Goal: Transaction & Acquisition: Purchase product/service

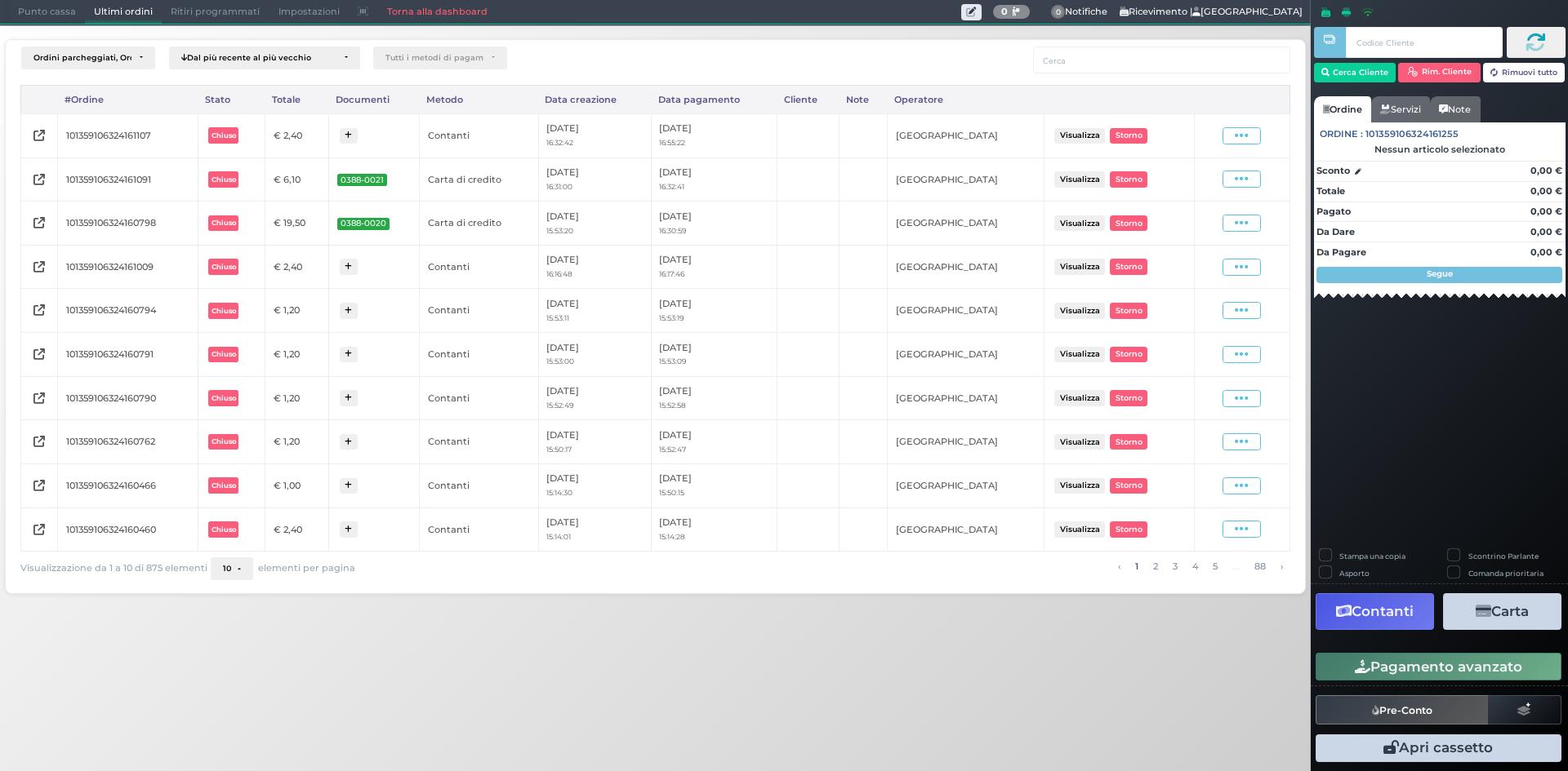
click at [46, 19] on span "Punto cassa" at bounding box center [47, 12] width 76 height 23
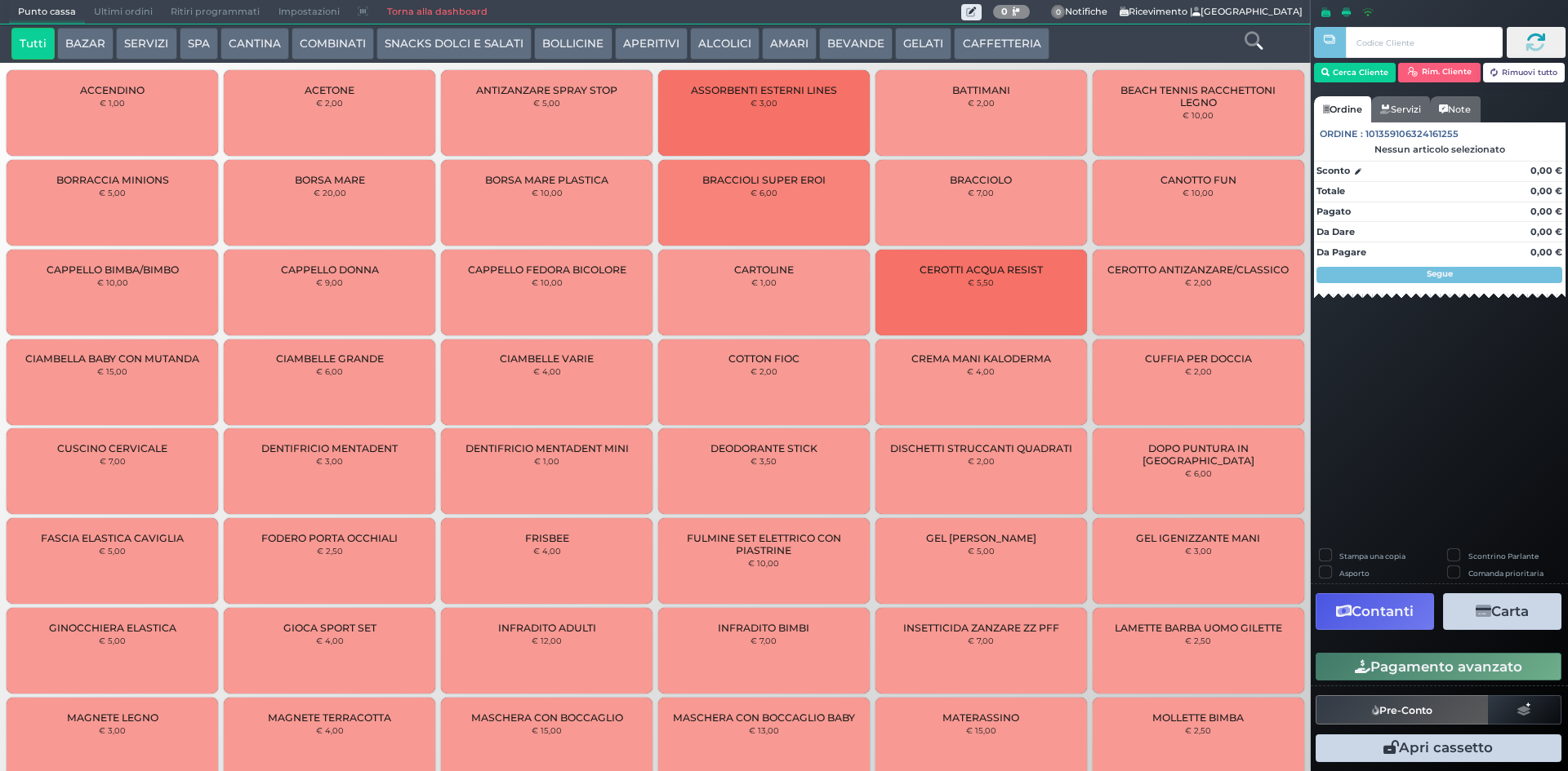
click at [846, 43] on button "BEVANDE" at bounding box center [855, 44] width 74 height 32
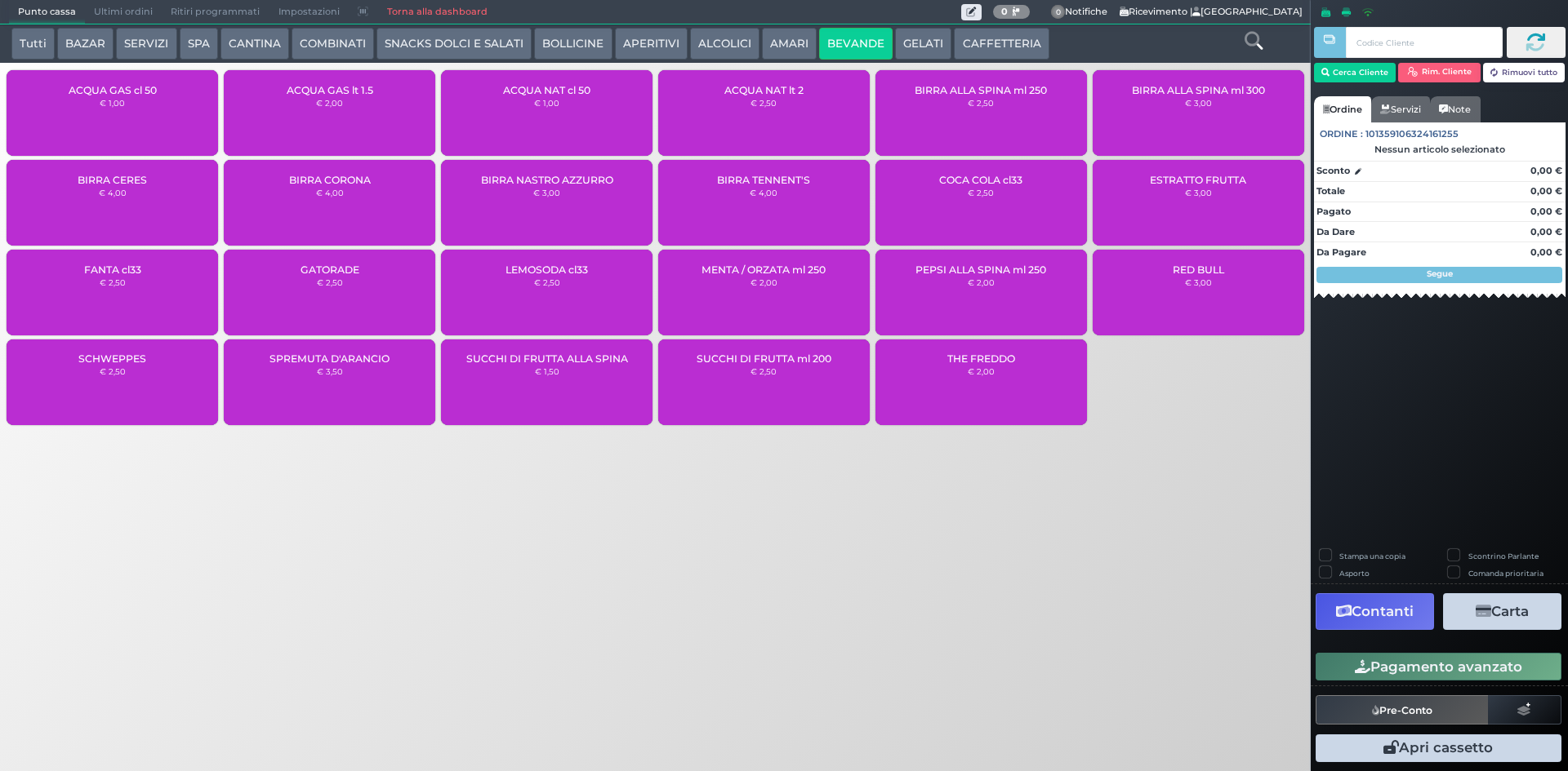
click at [748, 115] on div "ACQUA NAT lt 2 € 2,50" at bounding box center [764, 113] width 212 height 86
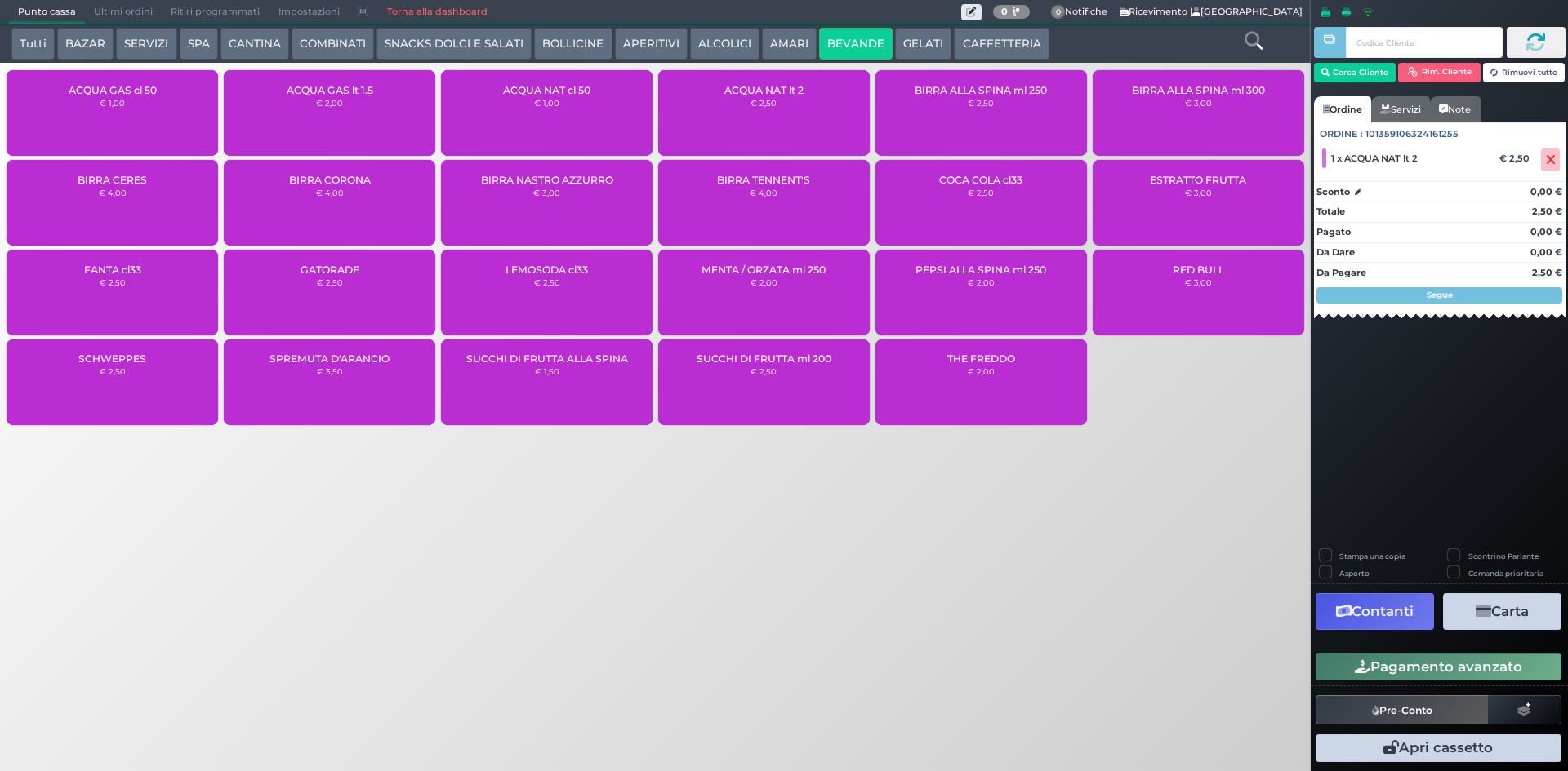
drag, startPoint x: 1398, startPoint y: 662, endPoint x: 1398, endPoint y: 652, distance: 10.0
click at [1399, 661] on button "Pagamento avanzato" at bounding box center [1438, 667] width 245 height 28
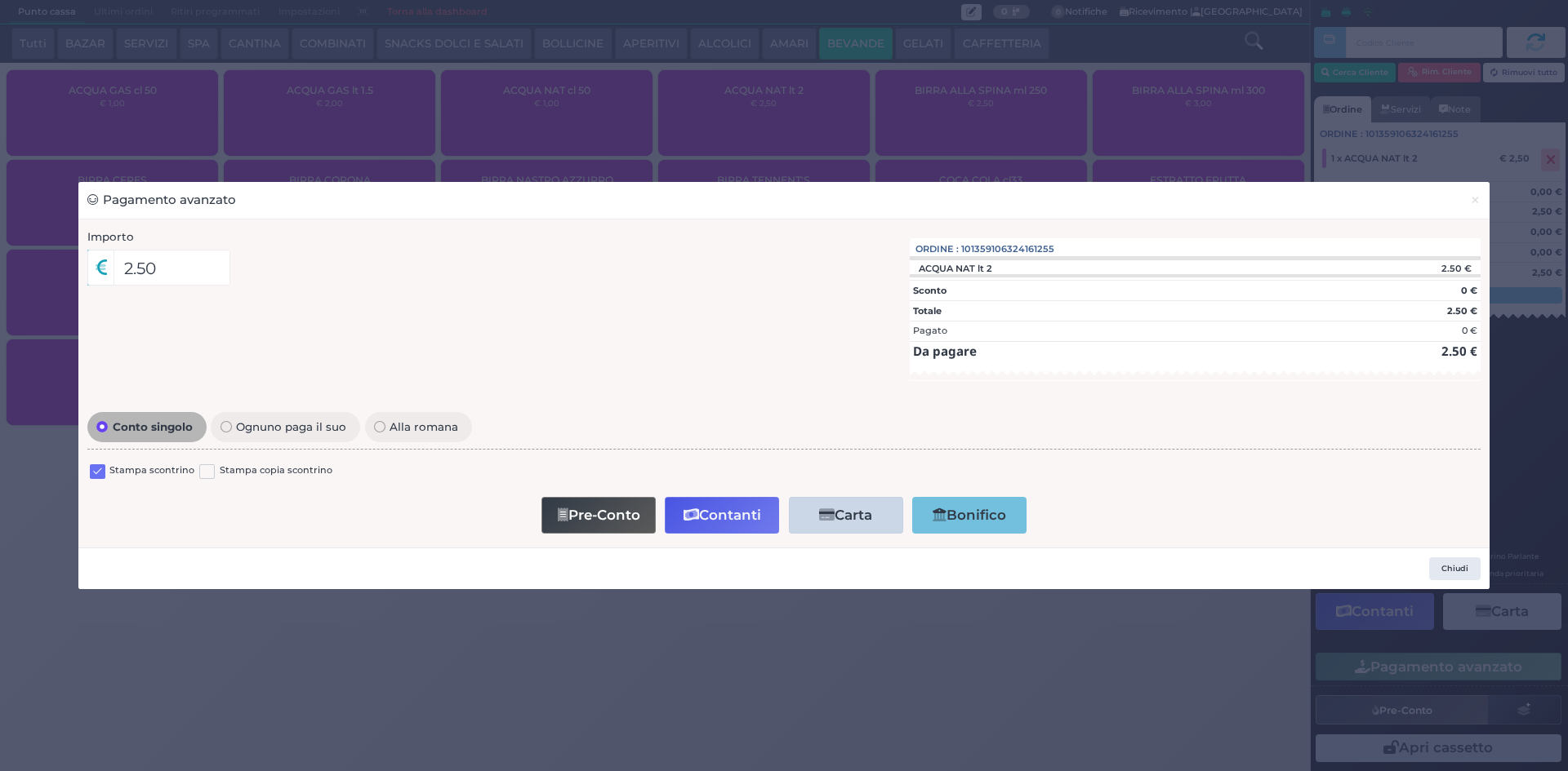
click at [99, 464] on label at bounding box center [98, 472] width 15 height 15
click at [0, 0] on input "checkbox" at bounding box center [0, 0] width 0 height 0
click at [702, 510] on button "Contanti" at bounding box center [721, 515] width 115 height 37
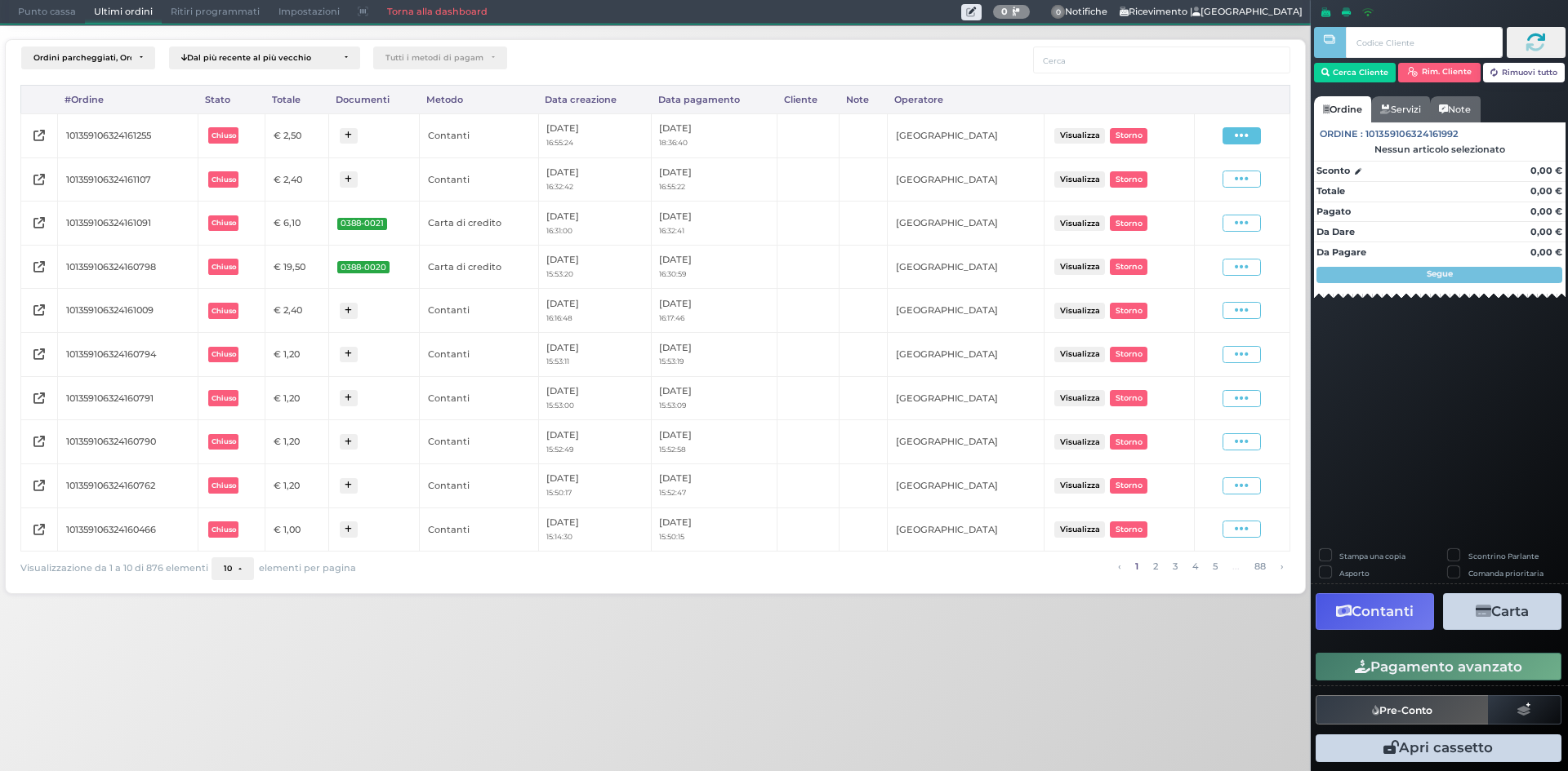
click at [1244, 144] on span at bounding box center [1241, 136] width 38 height 17
drag, startPoint x: 1214, startPoint y: 184, endPoint x: 1206, endPoint y: 177, distance: 10.6
click at [1214, 185] on span "Ristampa Pre-Conto" at bounding box center [1203, 183] width 67 height 28
click at [1232, 139] on span at bounding box center [1241, 136] width 38 height 17
click at [1201, 188] on span "Ristampa Pre-Conto" at bounding box center [1203, 183] width 67 height 28
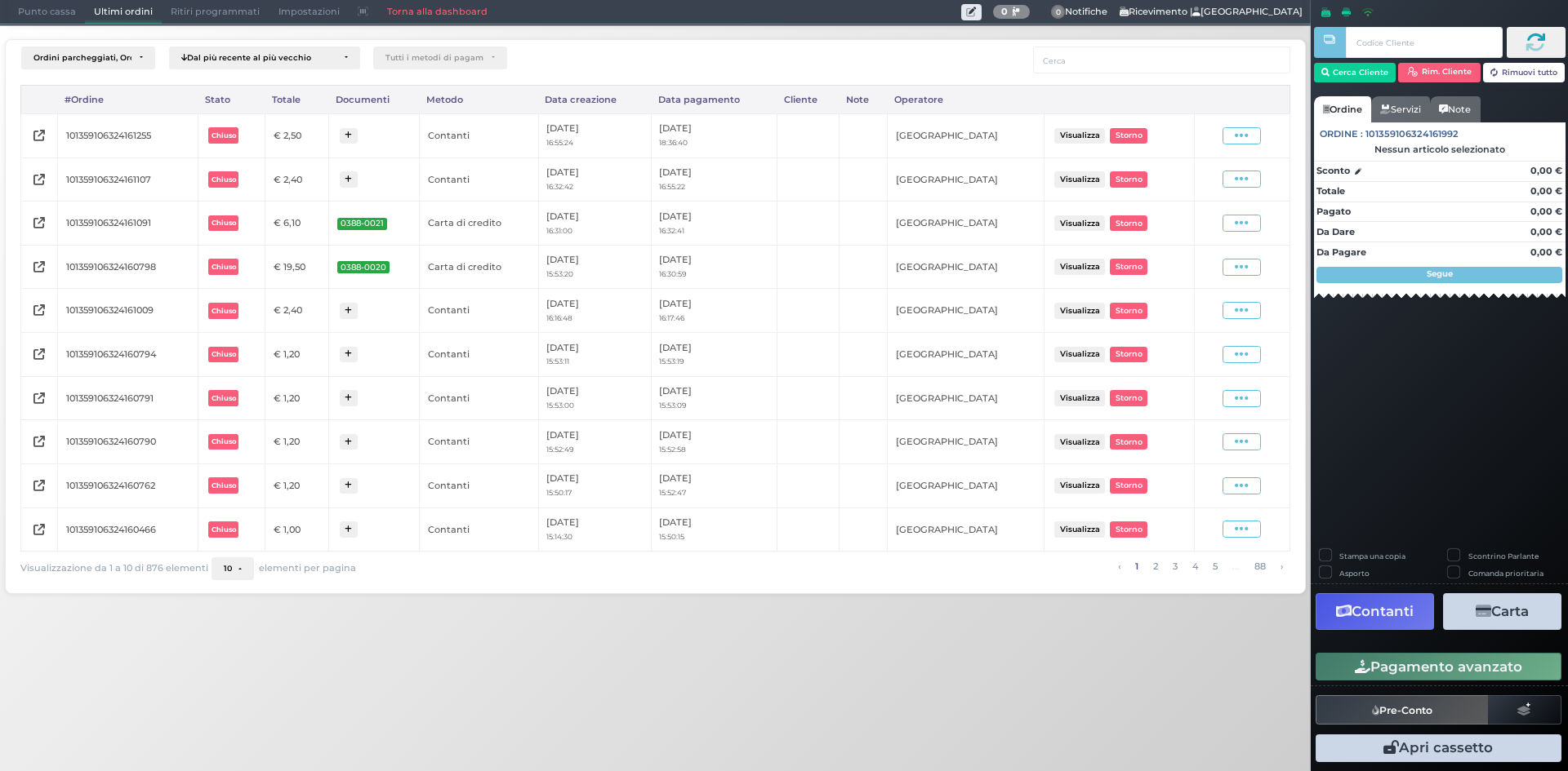
click at [54, 10] on span "Punto cassa" at bounding box center [47, 12] width 76 height 23
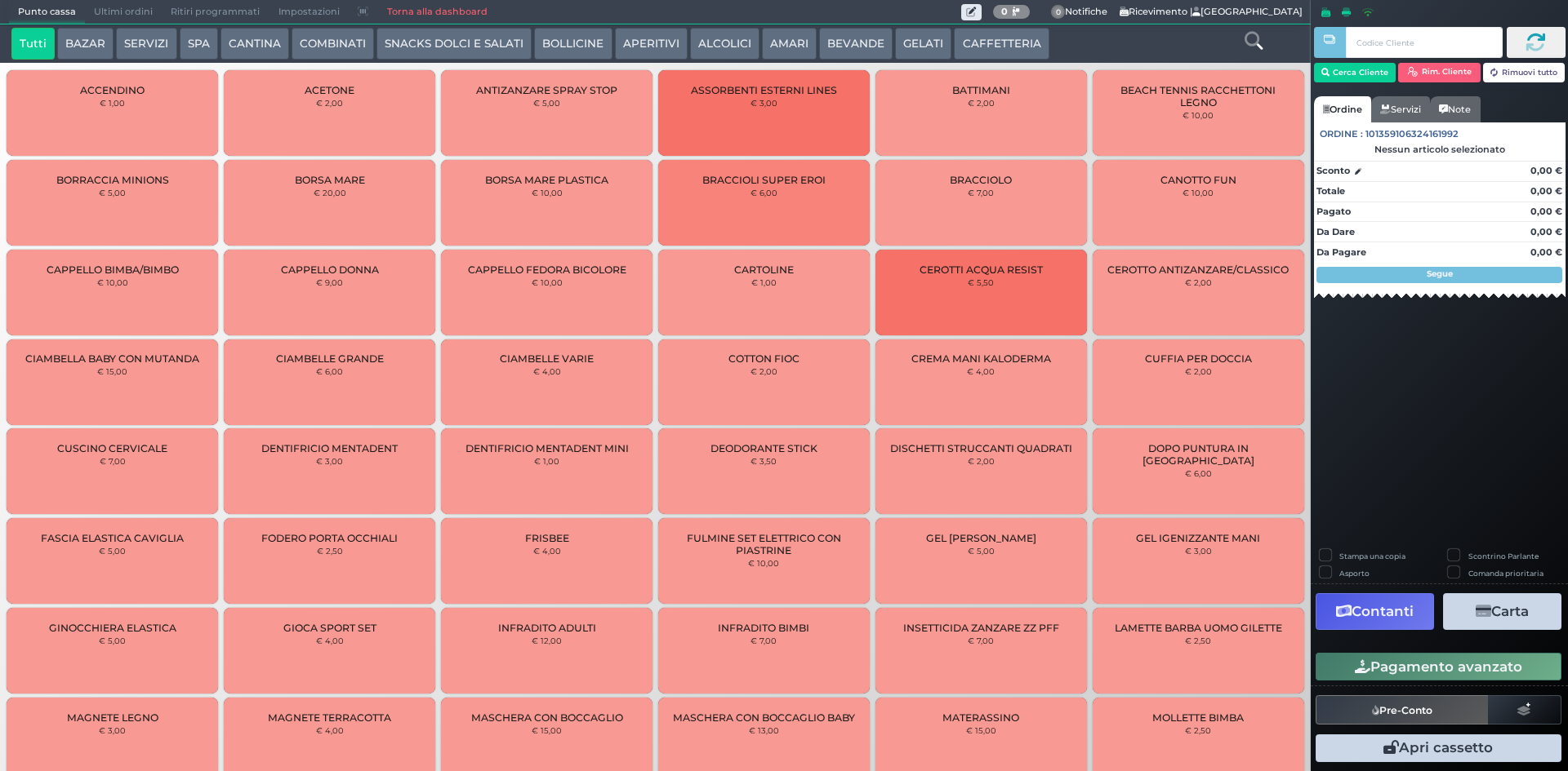
click at [1022, 49] on button "CAFFETTERIA" at bounding box center [1001, 44] width 95 height 32
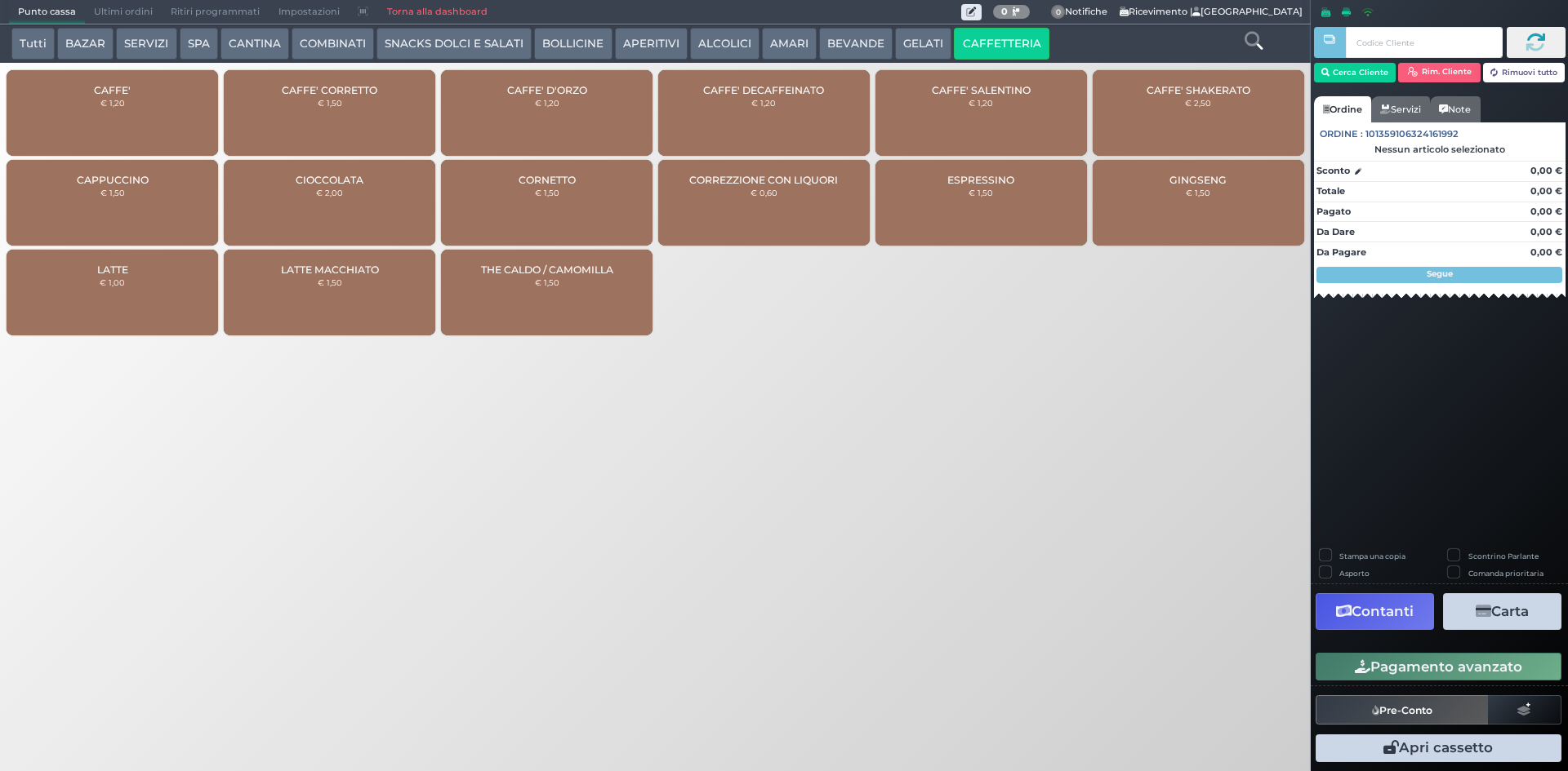
click at [827, 41] on button "BEVANDE" at bounding box center [855, 44] width 74 height 32
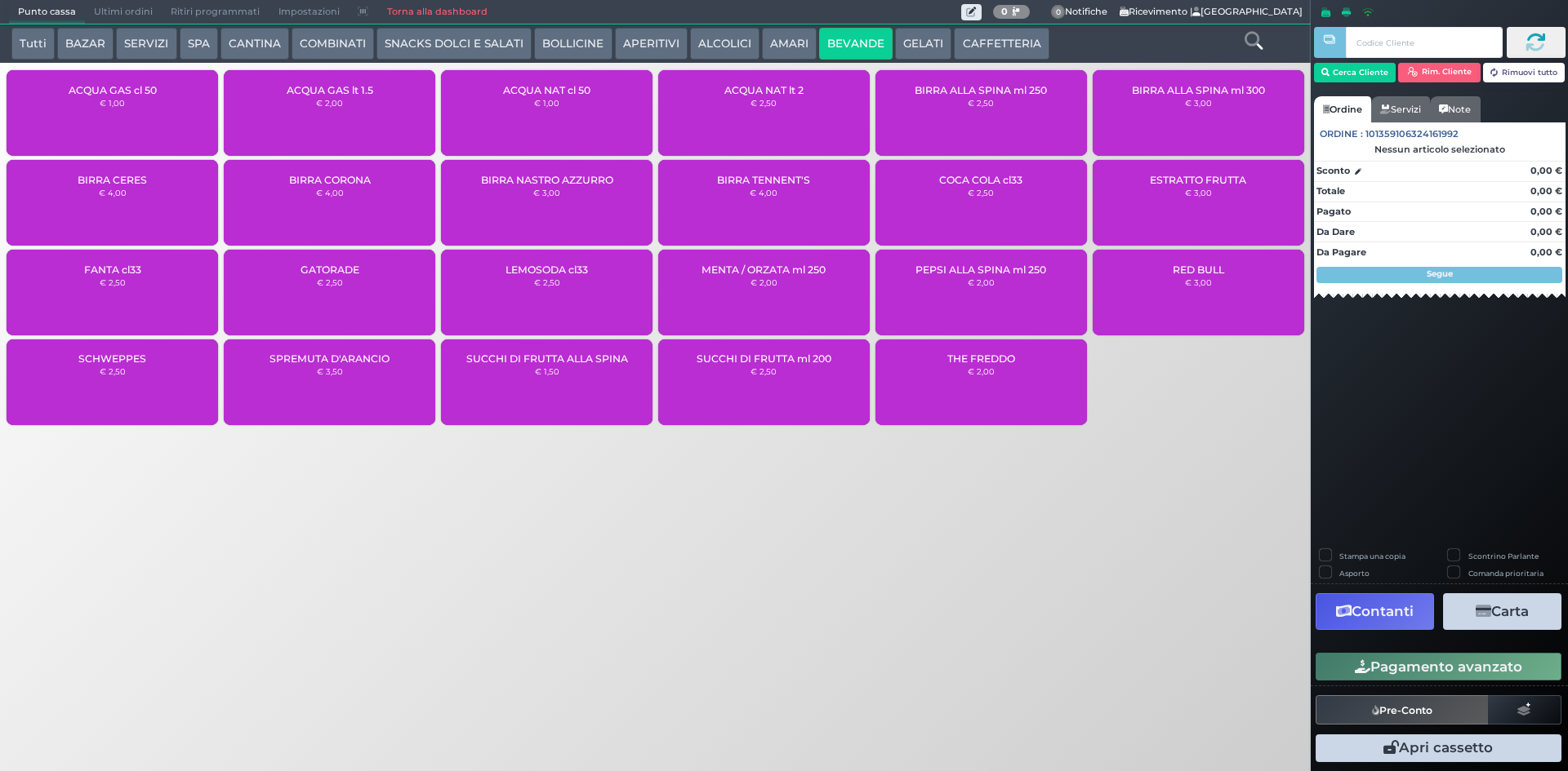
click at [709, 85] on div "ACQUA NAT lt 2 € 2,50" at bounding box center [764, 113] width 212 height 86
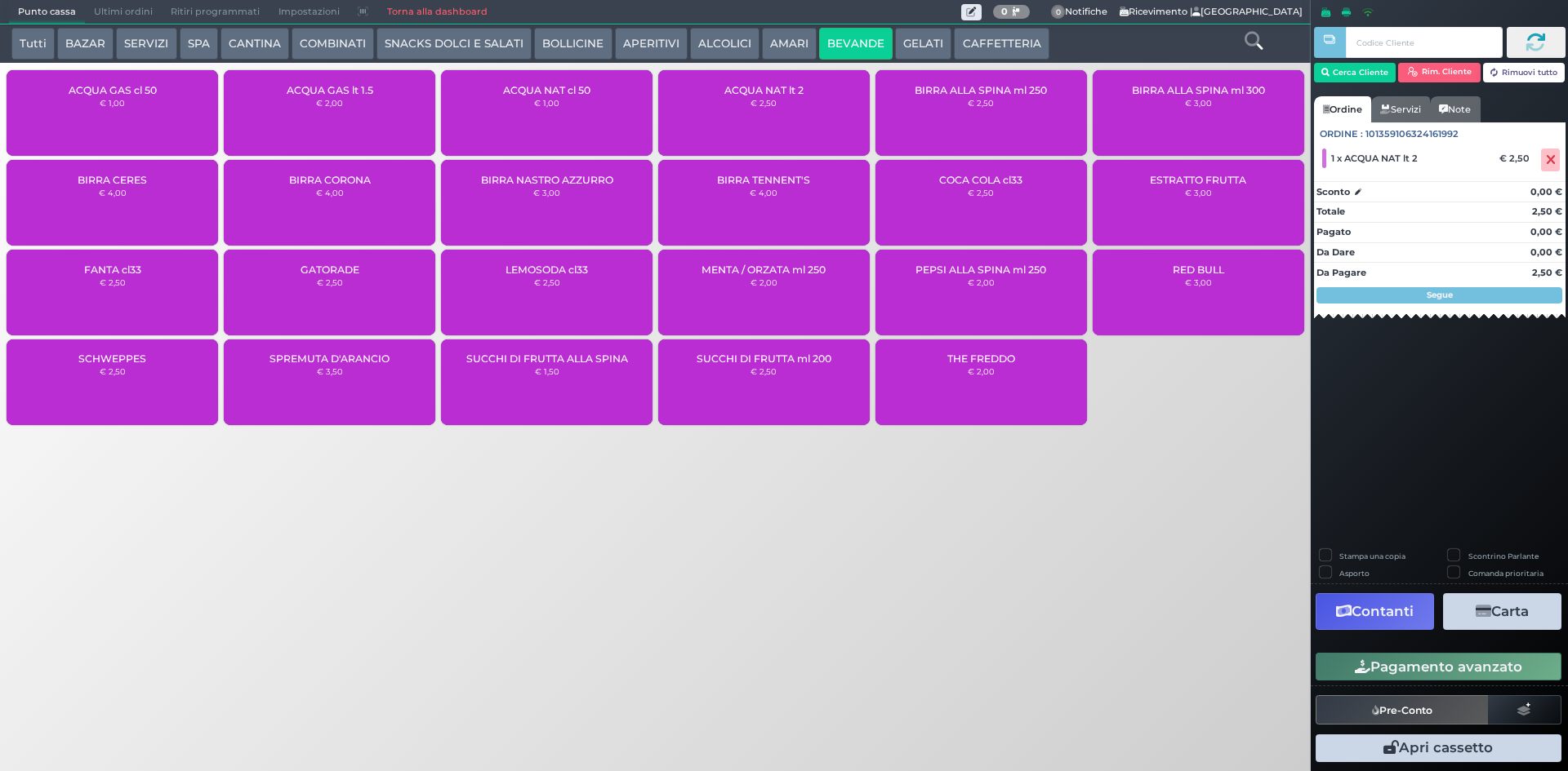
click at [1404, 652] on div "Pagamento avanzato" at bounding box center [1439, 667] width 257 height 37
click at [1401, 661] on button "Pagamento avanzato" at bounding box center [1438, 667] width 245 height 28
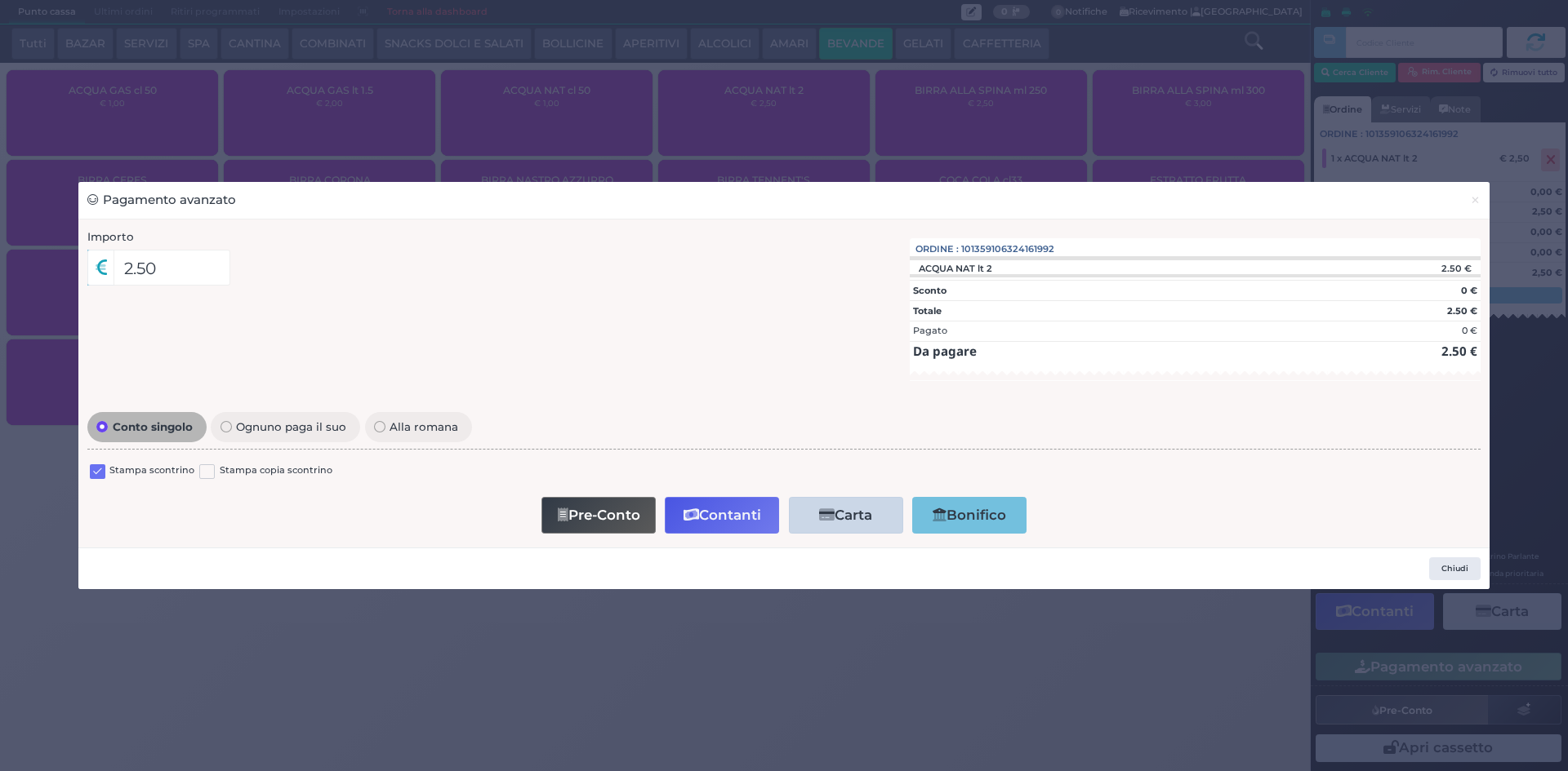
click at [92, 459] on div "Stampa scontrino Stampa copia scontrino" at bounding box center [784, 473] width 1393 height 38
click at [98, 479] on label at bounding box center [98, 472] width 15 height 15
click at [0, 0] on input "checkbox" at bounding box center [0, 0] width 0 height 0
click at [725, 512] on button "Contanti" at bounding box center [721, 515] width 115 height 37
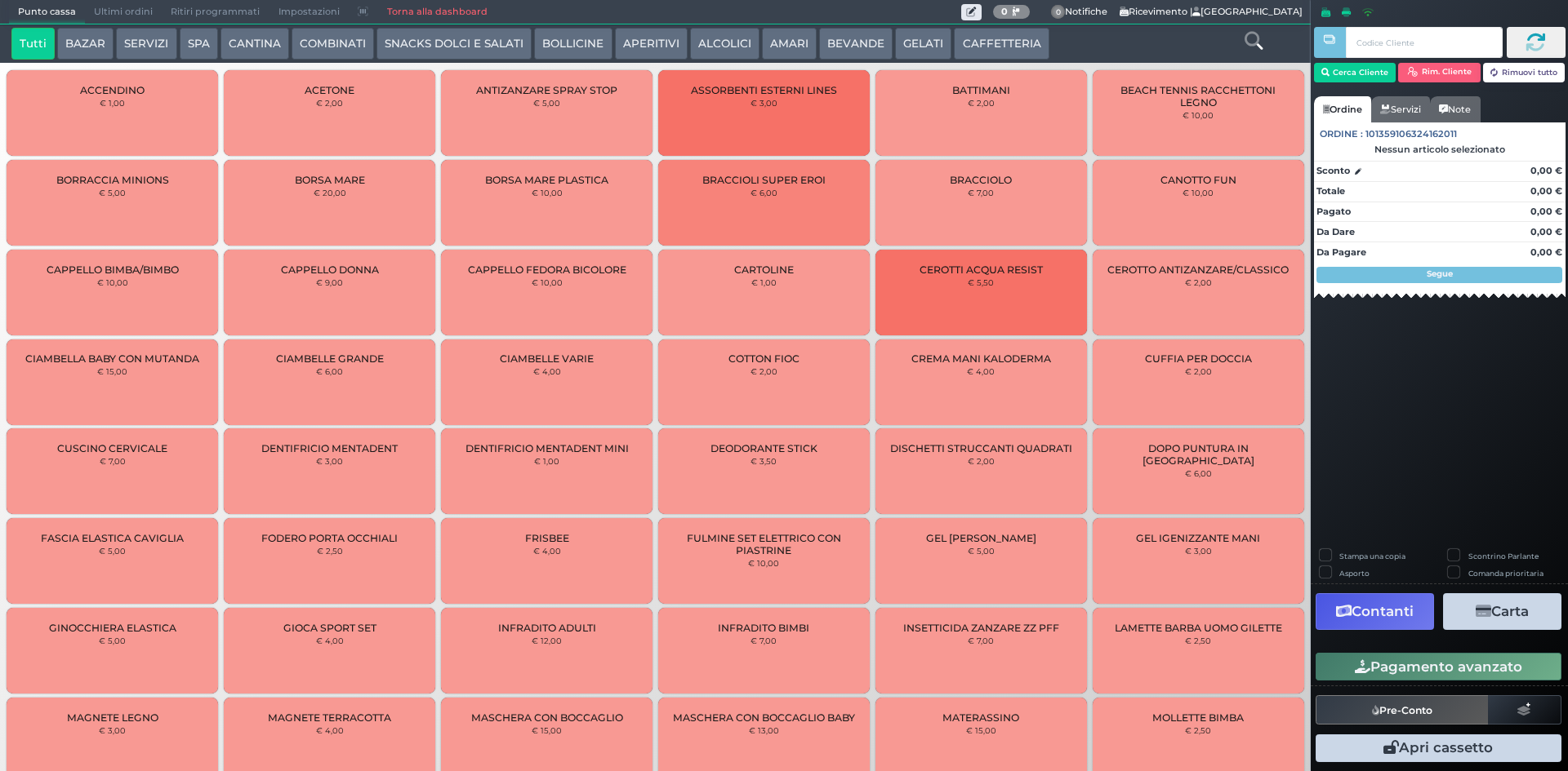
click at [132, 10] on span "Ultimi ordini" at bounding box center [123, 12] width 76 height 23
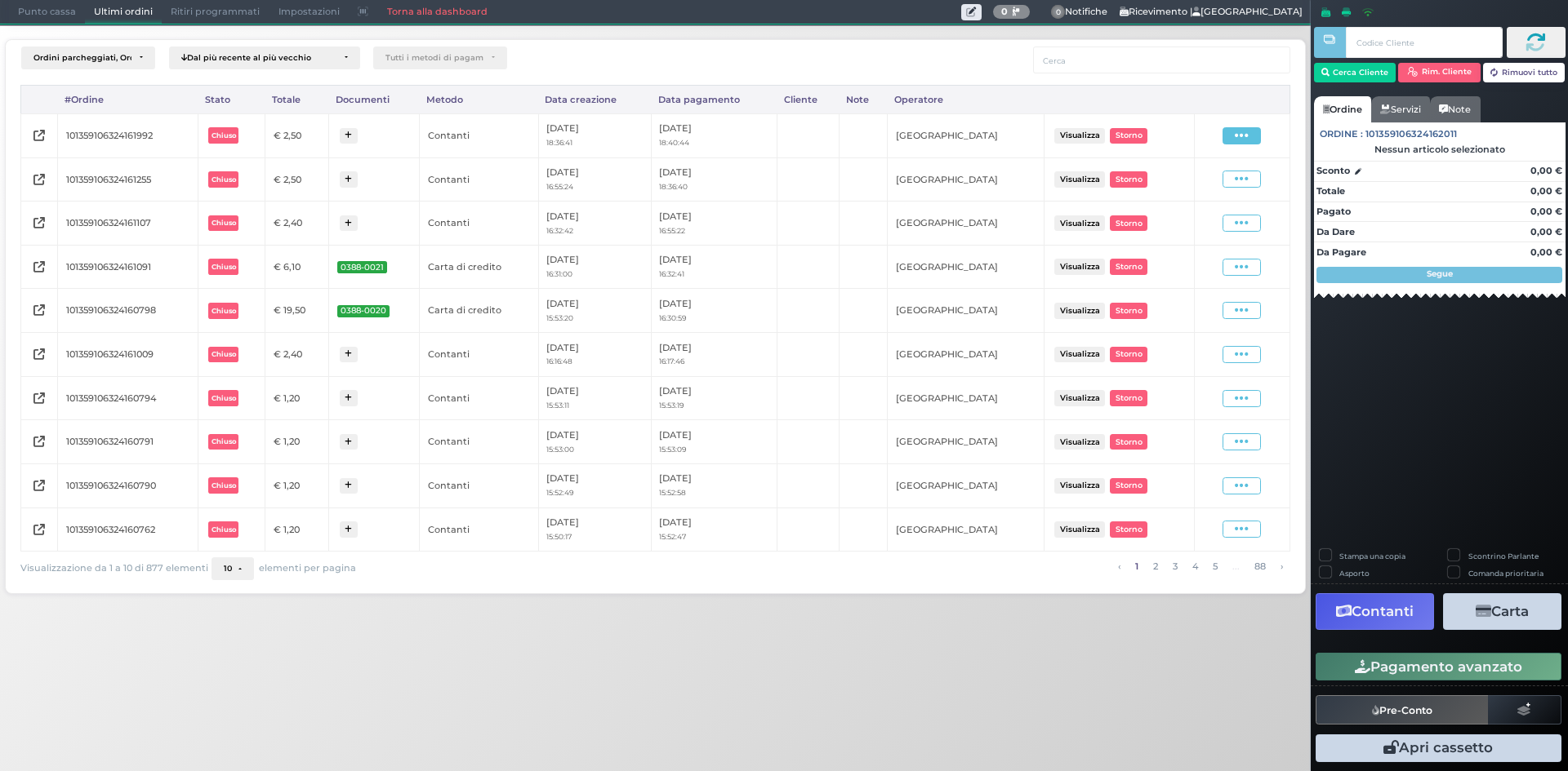
click at [1239, 133] on icon at bounding box center [1241, 136] width 14 height 15
click at [1188, 183] on span "Ristampa Pre-Conto" at bounding box center [1203, 183] width 67 height 28
click at [51, 8] on span "Punto cassa" at bounding box center [47, 12] width 76 height 23
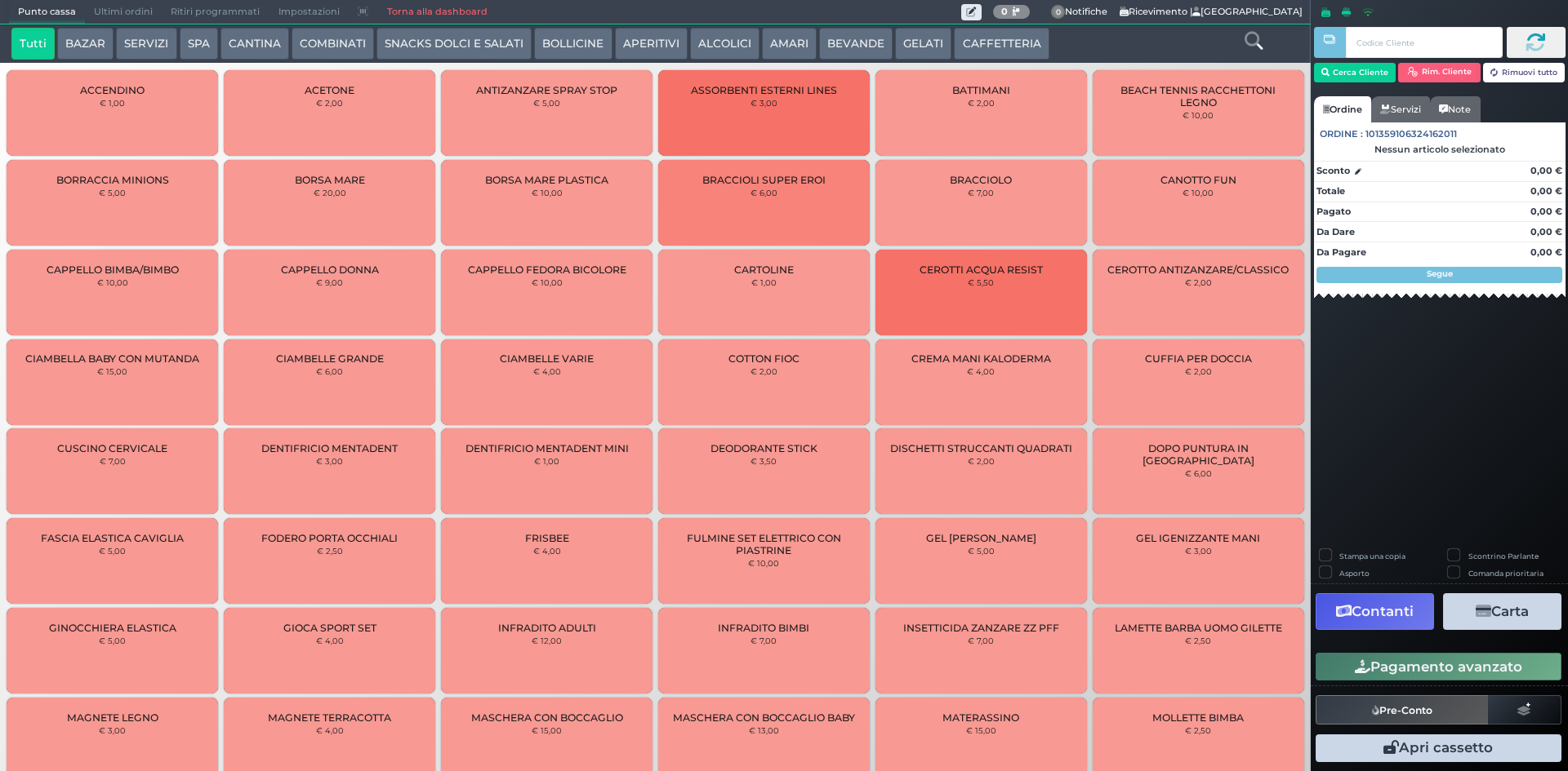
click at [443, 48] on button "SNACKS DOLCI E SALATI" at bounding box center [454, 44] width 155 height 32
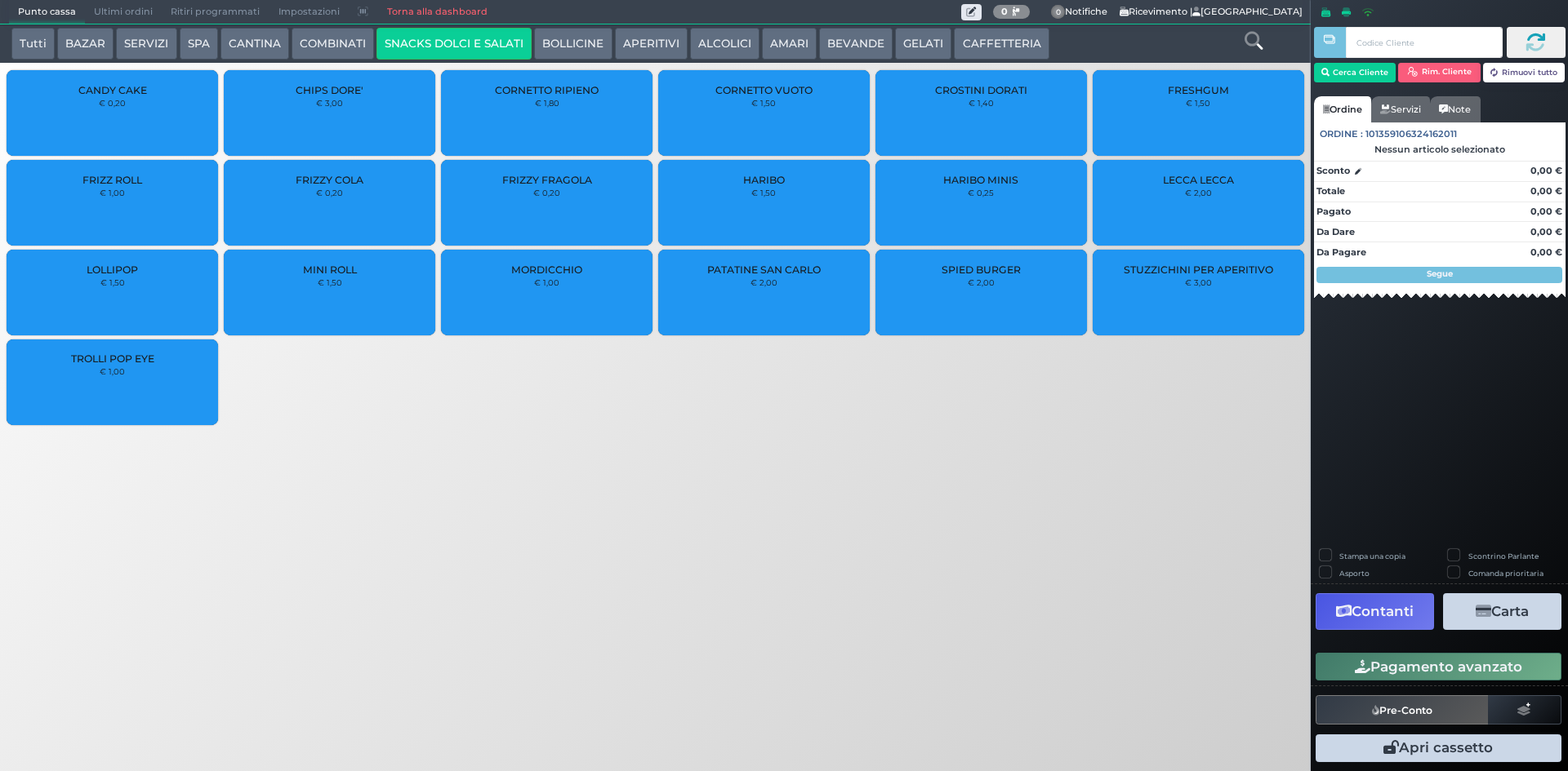
click at [843, 35] on button "BEVANDE" at bounding box center [855, 44] width 74 height 32
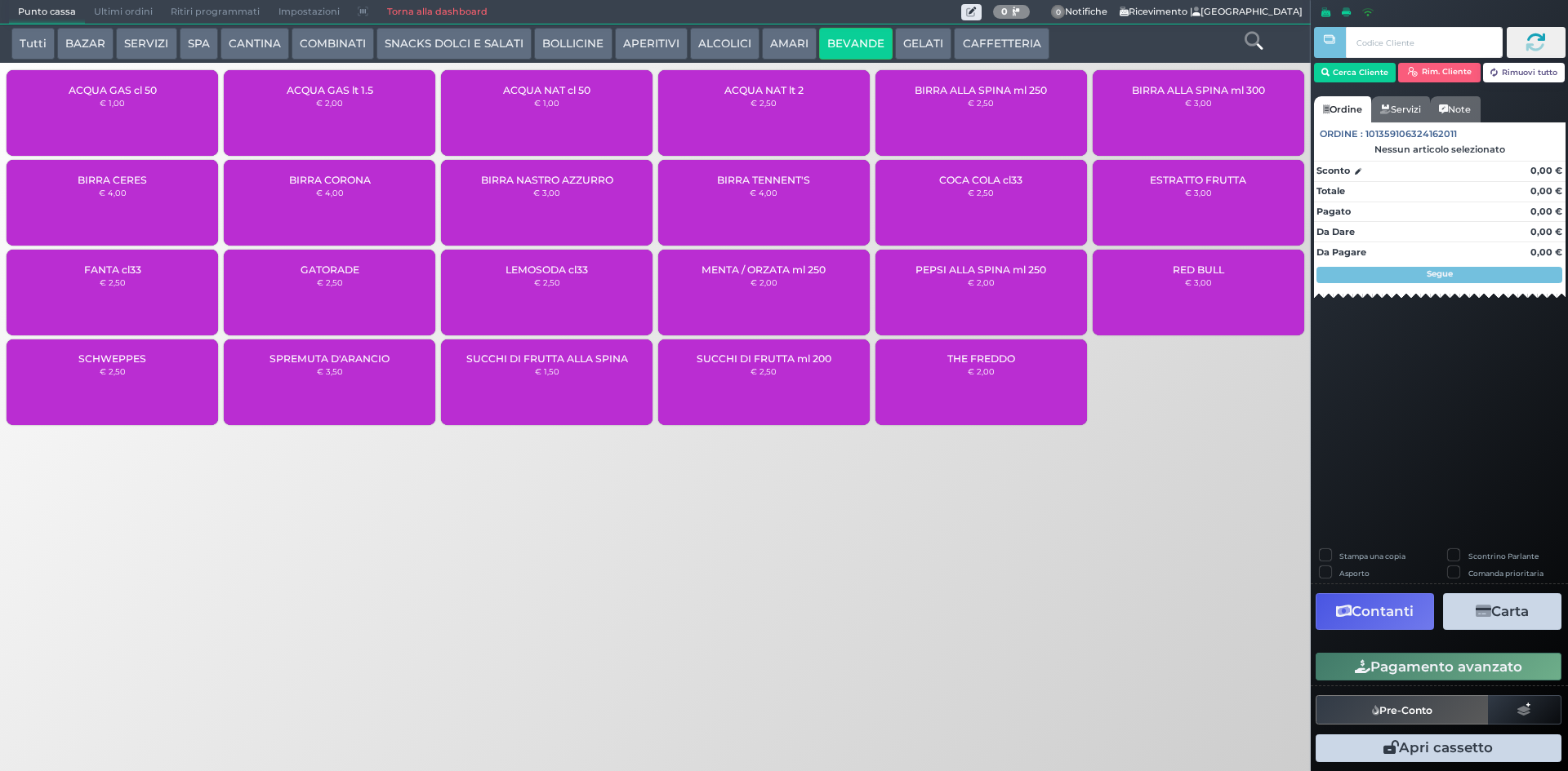
click at [753, 110] on div "ACQUA NAT lt 2 € 2,50" at bounding box center [764, 113] width 212 height 86
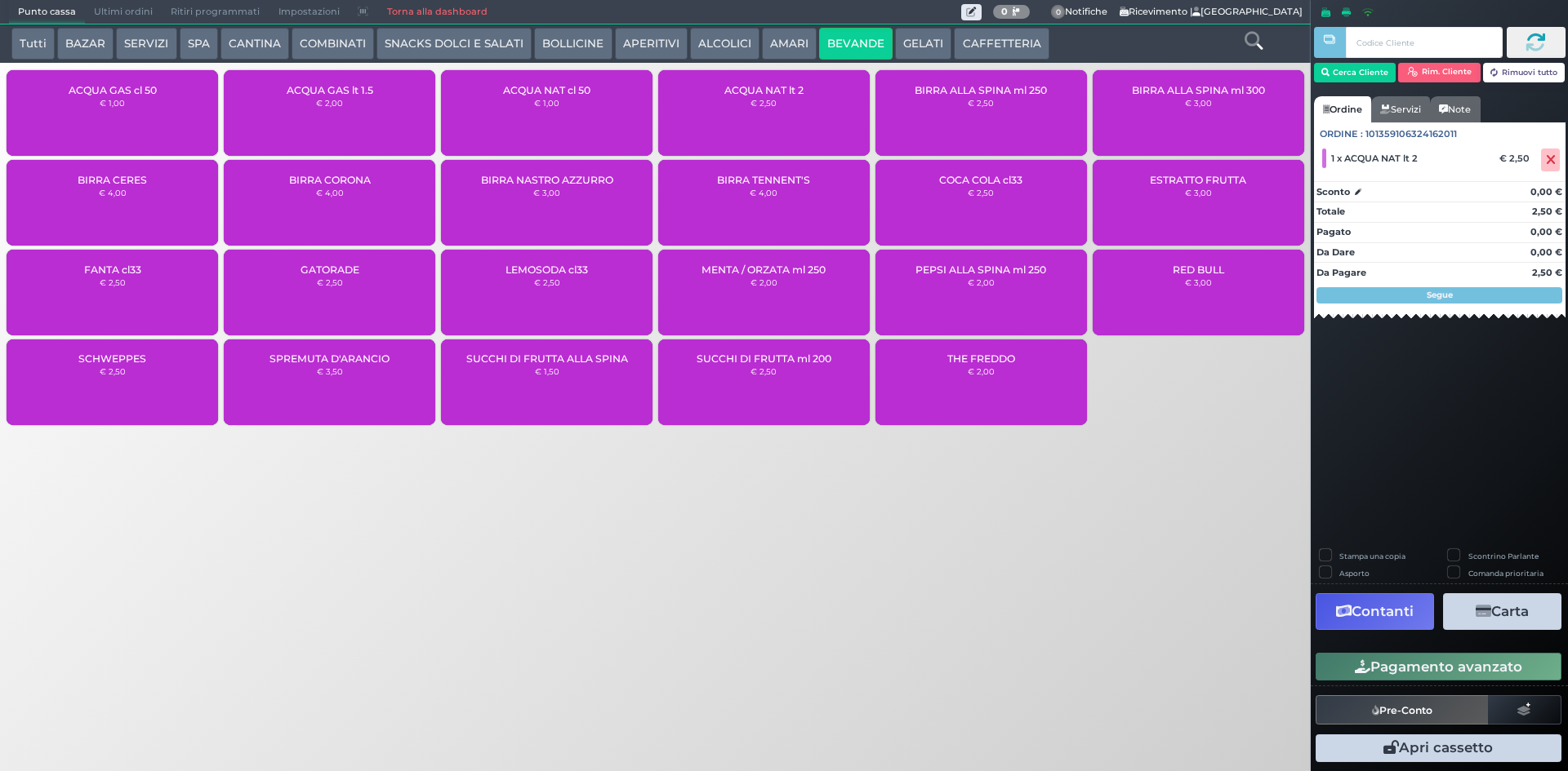
click at [1348, 673] on button "Pagamento avanzato" at bounding box center [1438, 667] width 245 height 28
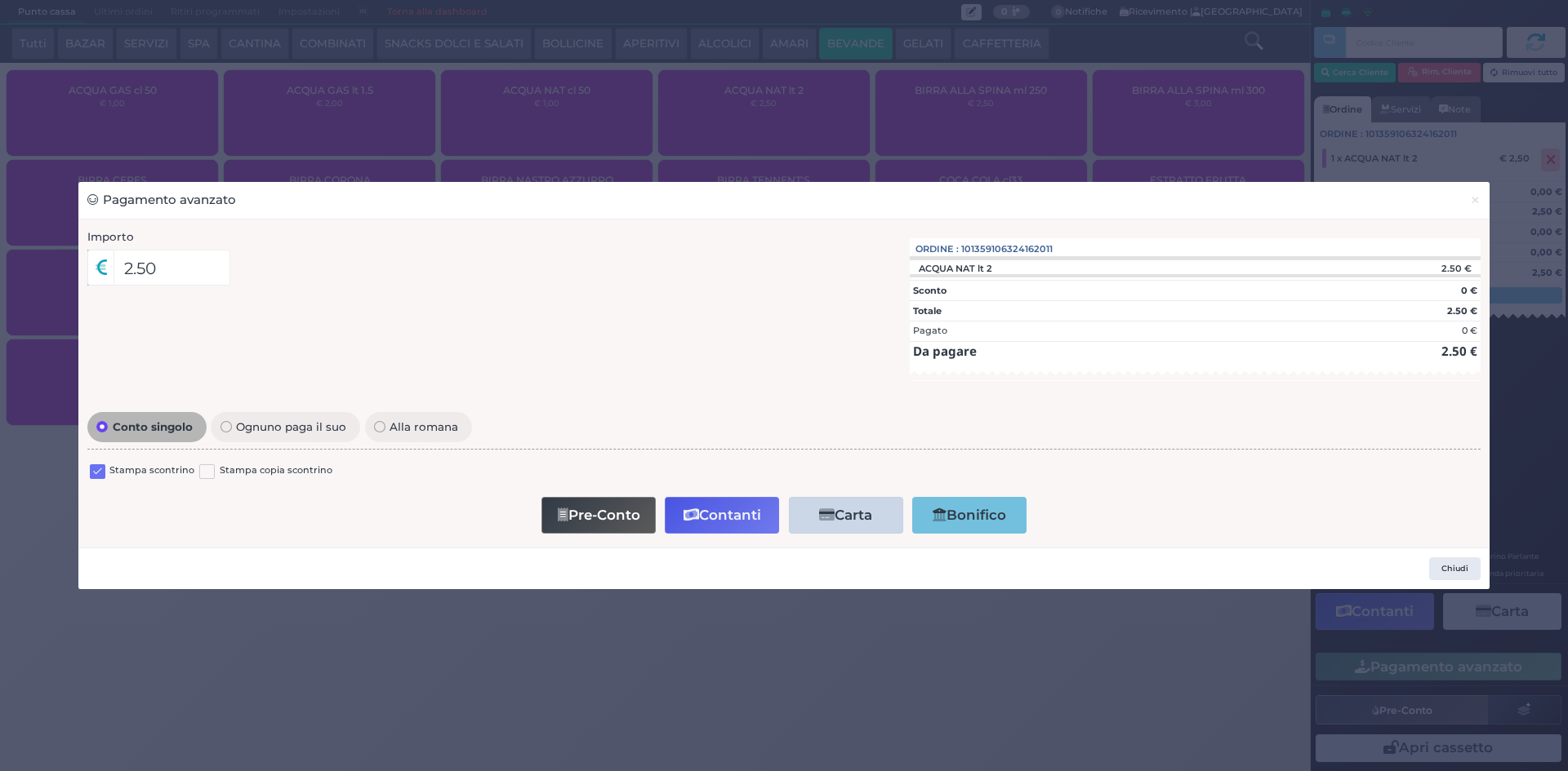
click at [101, 469] on label at bounding box center [98, 472] width 15 height 15
click at [0, 0] on input "checkbox" at bounding box center [0, 0] width 0 height 0
click at [703, 500] on button "Contanti" at bounding box center [721, 515] width 115 height 37
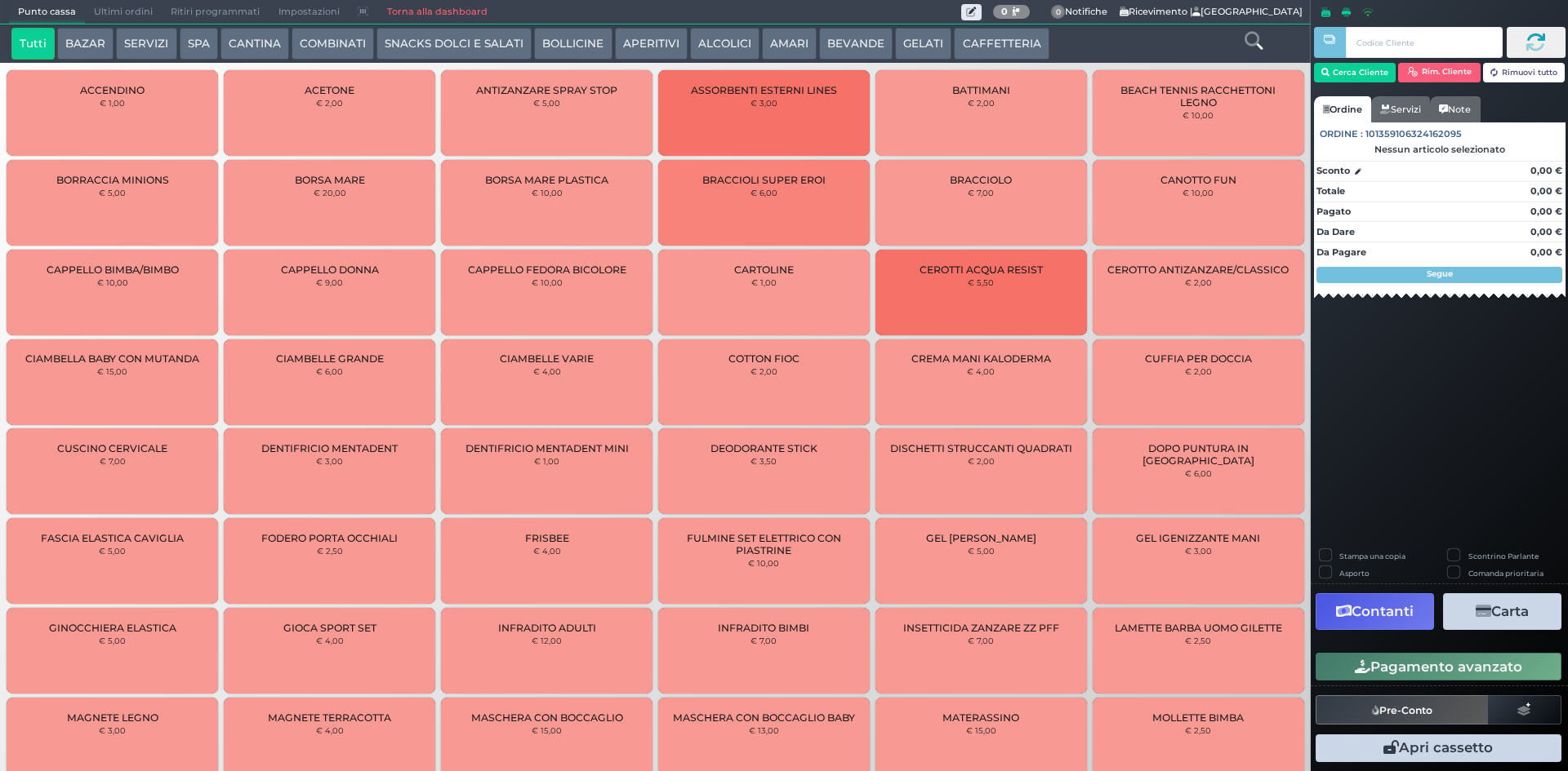
click at [125, 14] on span "Ultimi ordini" at bounding box center [123, 12] width 76 height 23
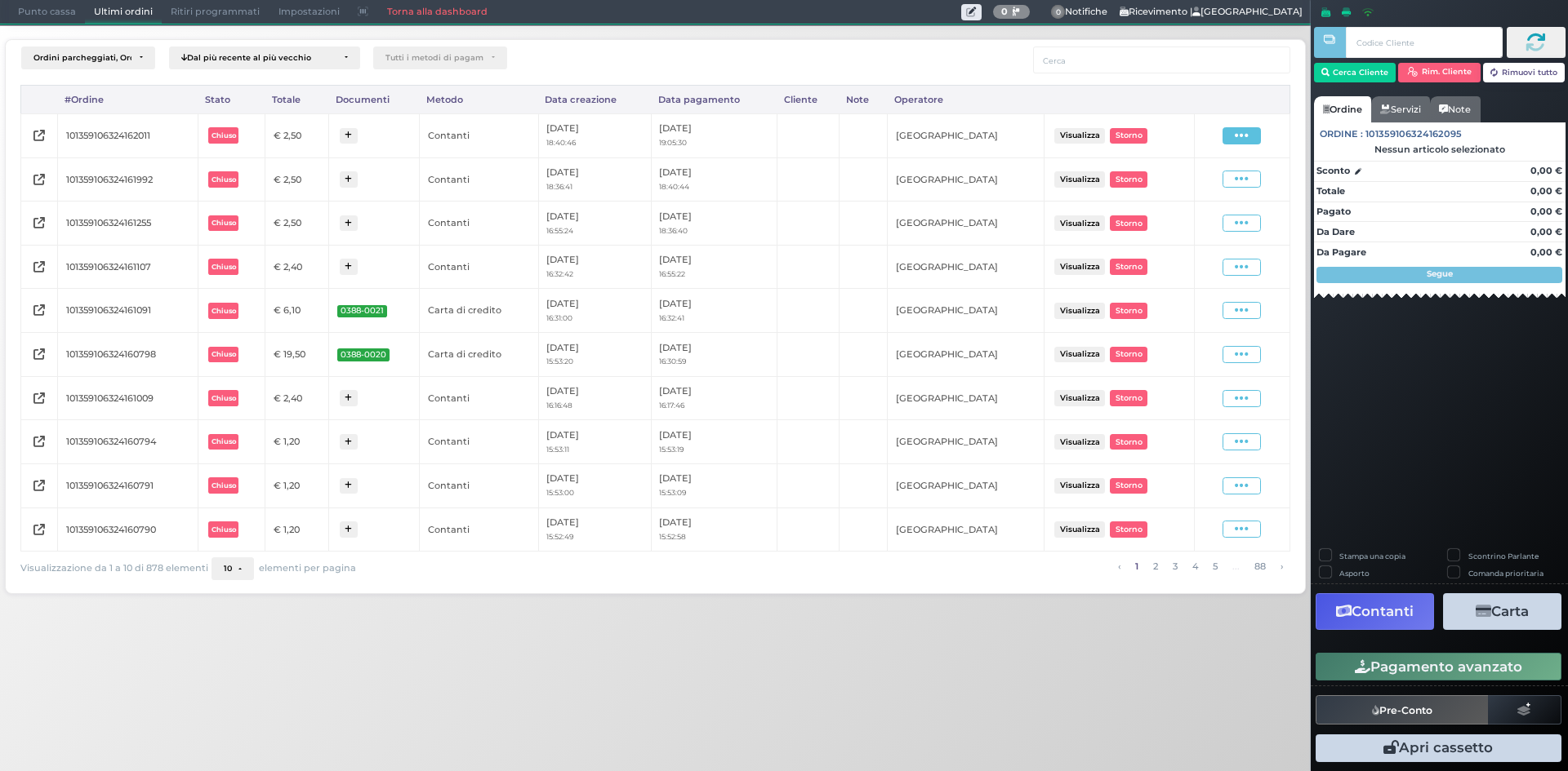
click at [1248, 141] on icon at bounding box center [1241, 136] width 14 height 15
click at [1202, 186] on span "Ristampa Pre-Conto" at bounding box center [1203, 183] width 67 height 28
click at [64, 5] on span "Punto cassa" at bounding box center [47, 12] width 76 height 23
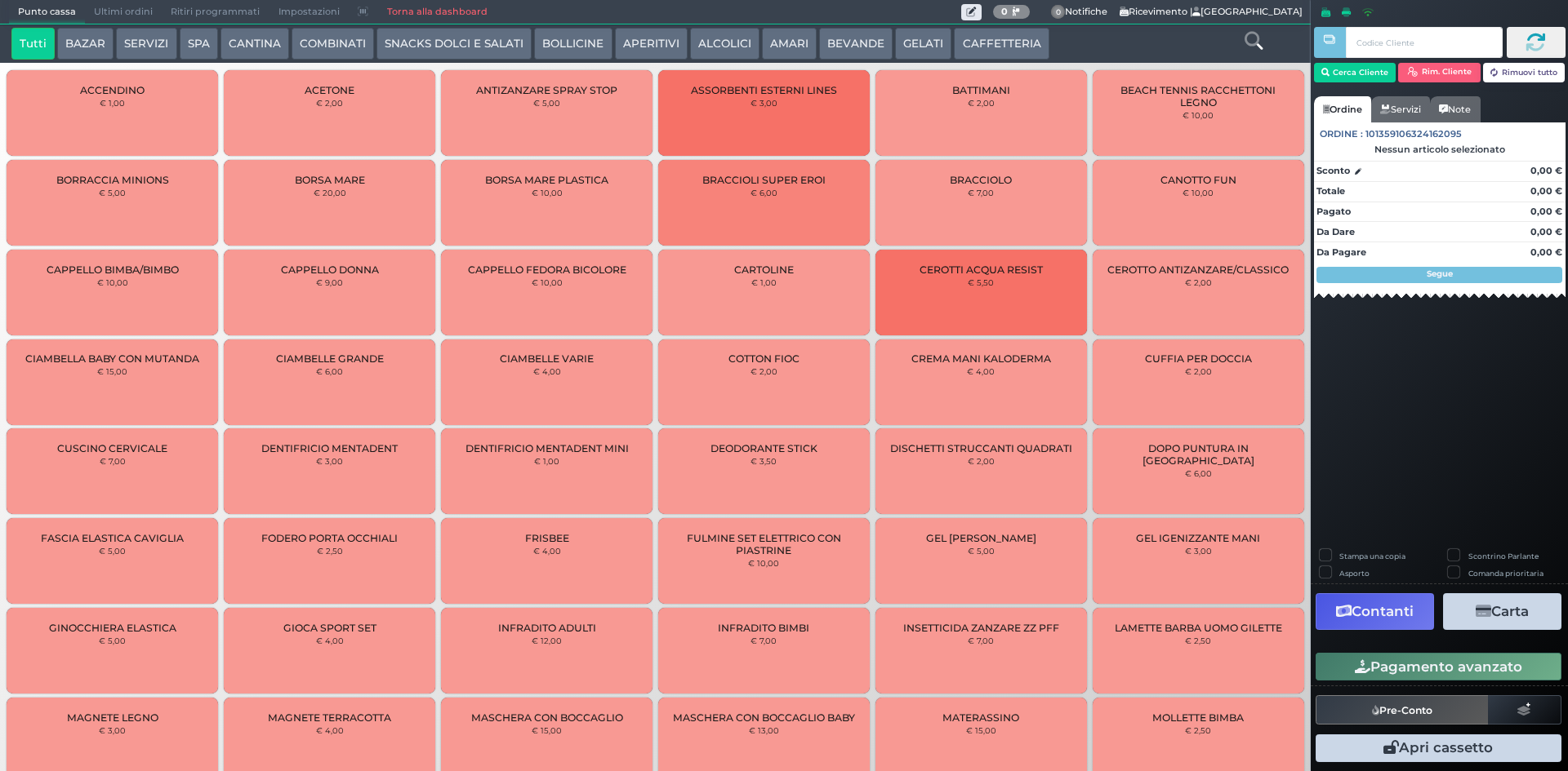
click at [836, 34] on button "BEVANDE" at bounding box center [855, 44] width 74 height 32
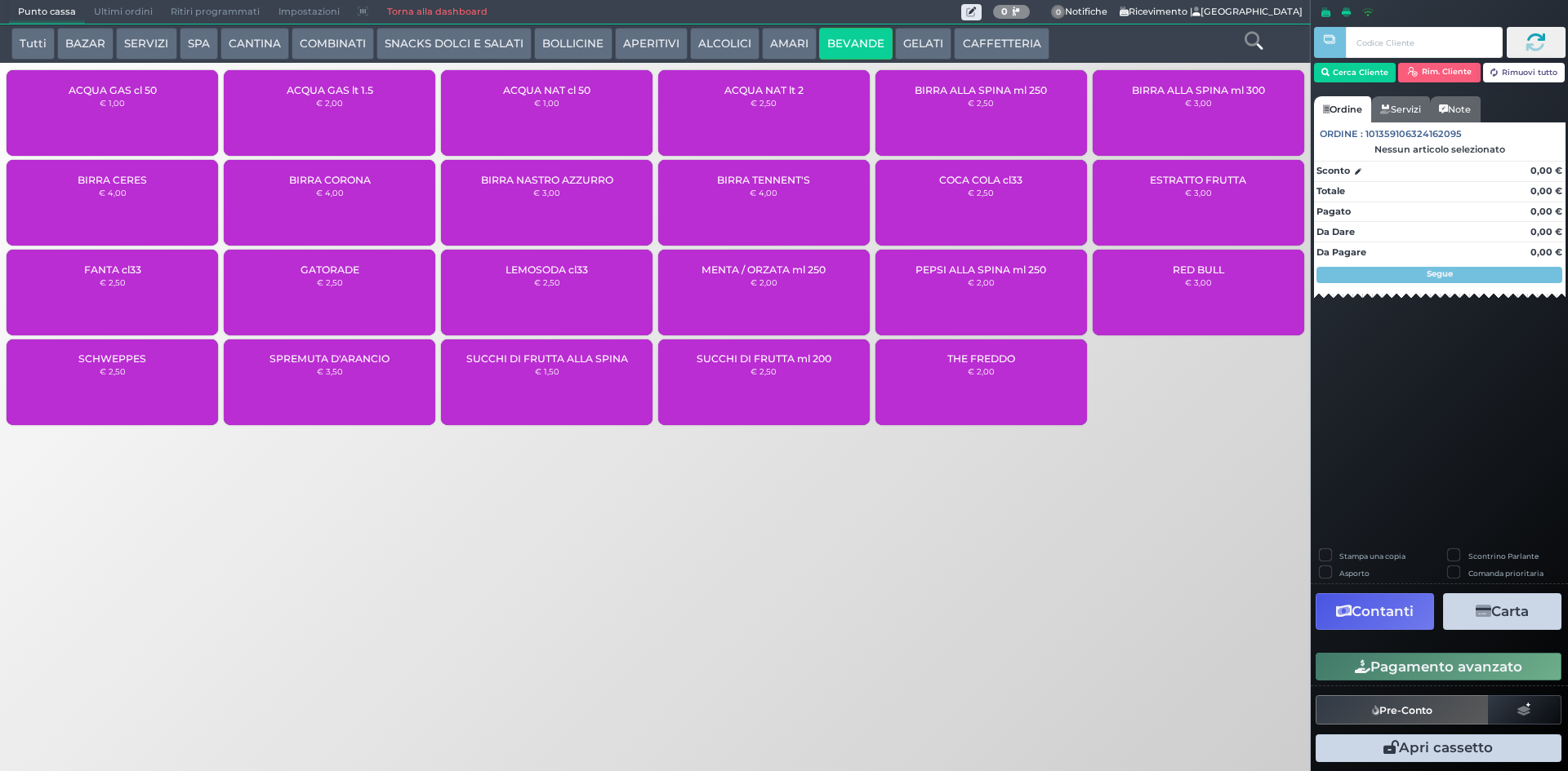
click at [567, 96] on div "ACQUA NAT cl 50 € 1,00" at bounding box center [546, 113] width 212 height 86
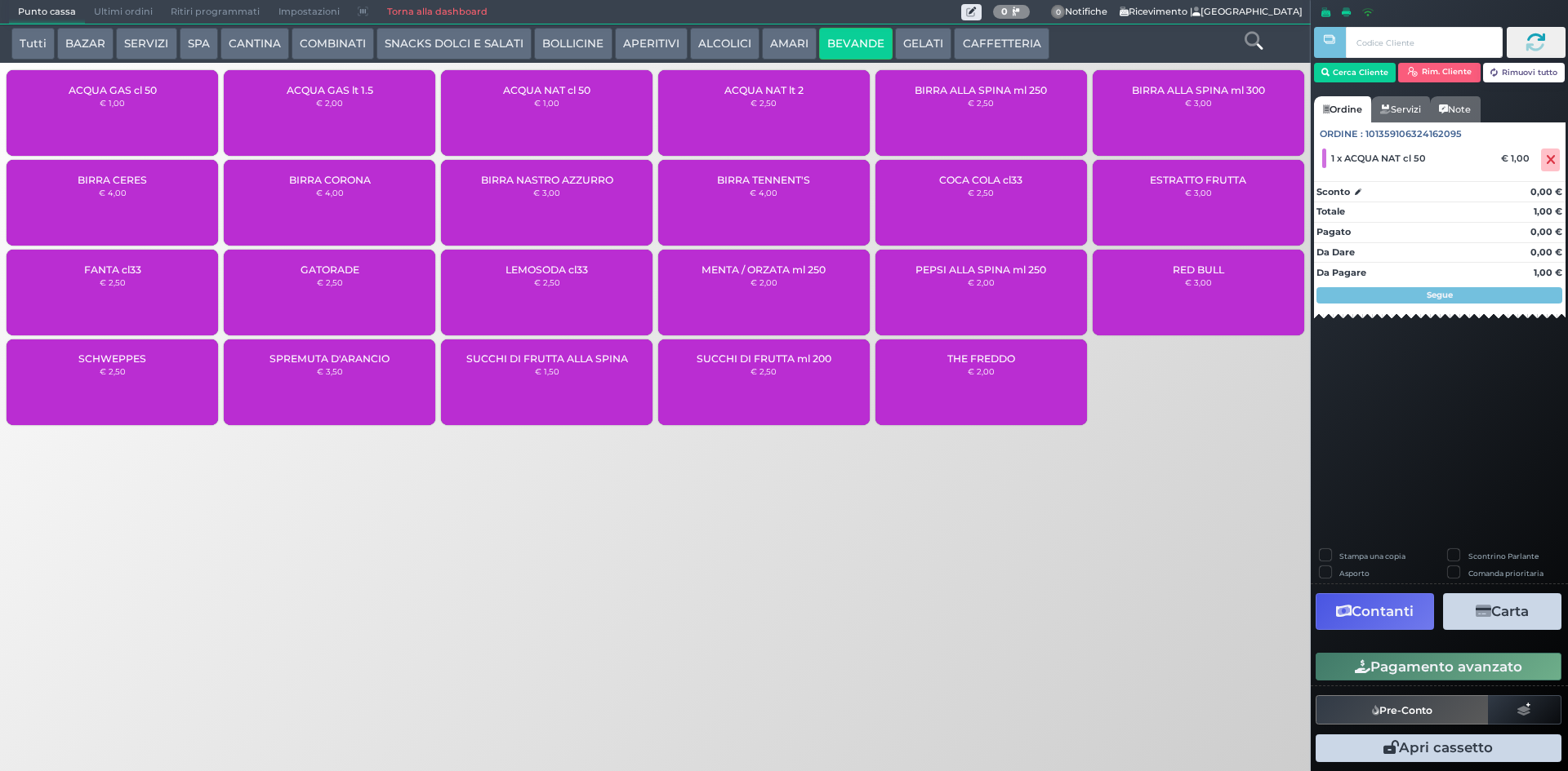
click at [1489, 671] on button "Pagamento avanzato" at bounding box center [1438, 667] width 245 height 28
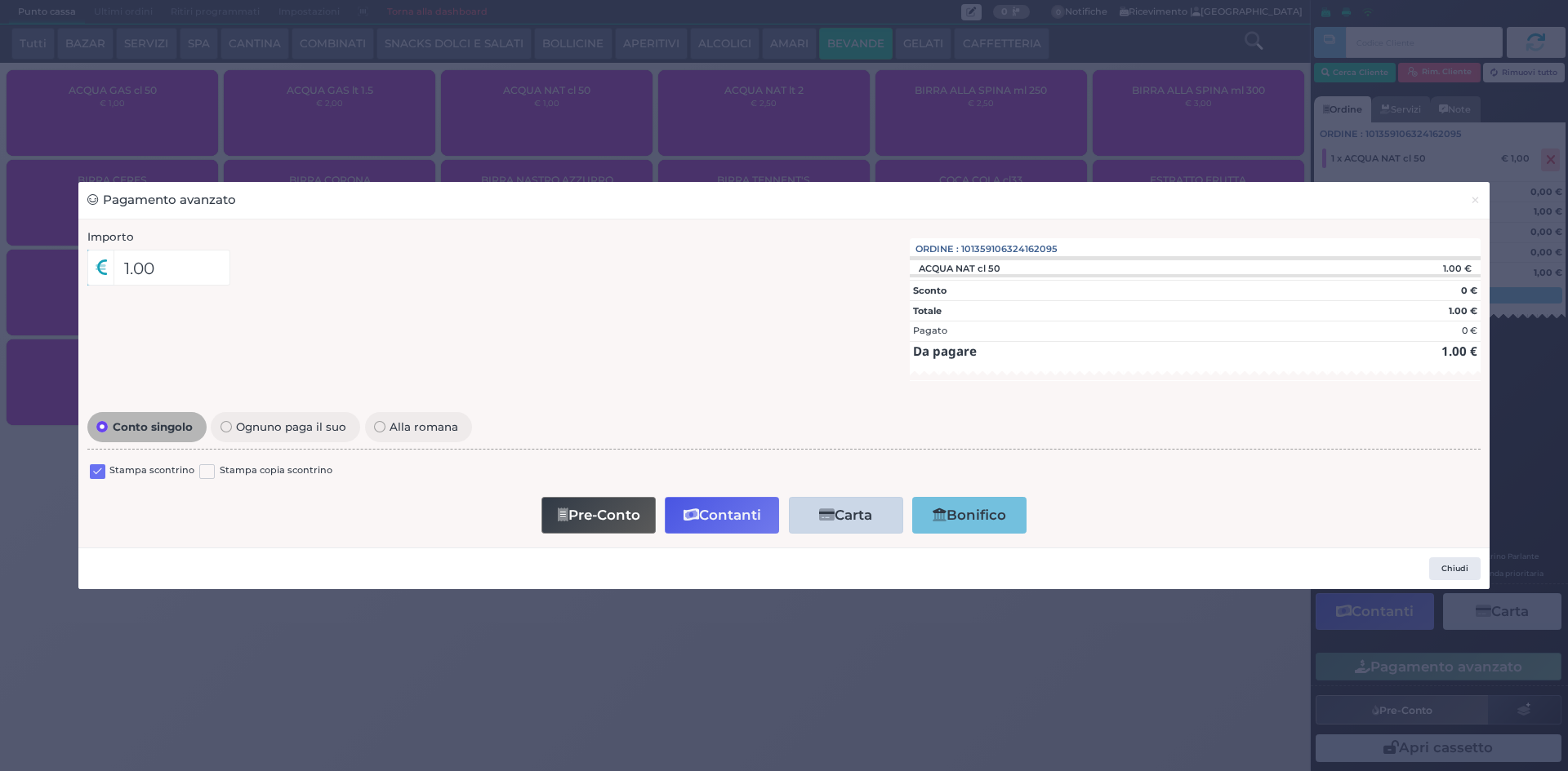
click at [101, 473] on label at bounding box center [98, 472] width 15 height 15
click at [0, 0] on input "checkbox" at bounding box center [0, 0] width 0 height 0
click at [697, 518] on icon "button" at bounding box center [691, 515] width 15 height 14
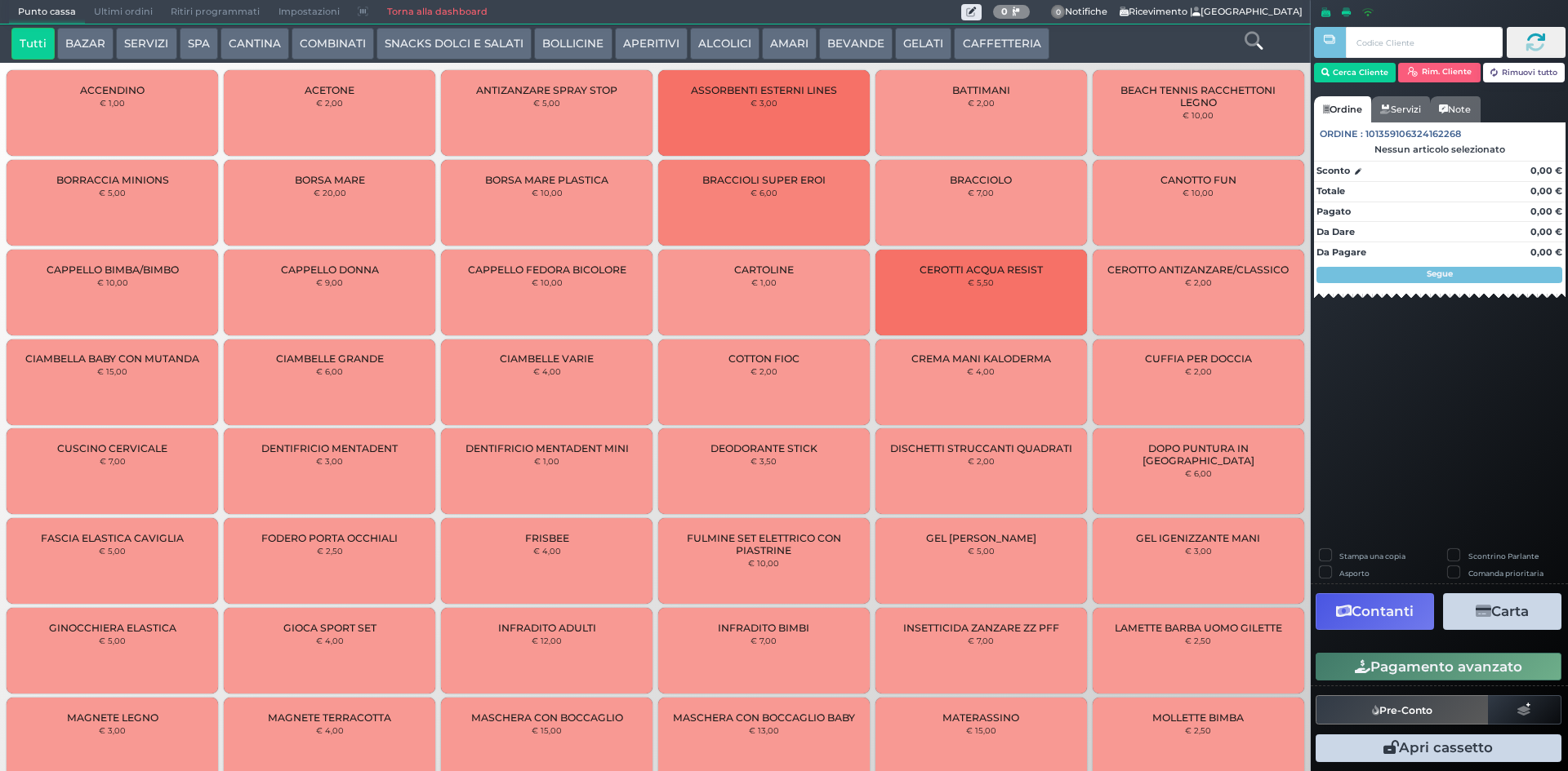
click at [865, 37] on button "BEVANDE" at bounding box center [855, 44] width 74 height 32
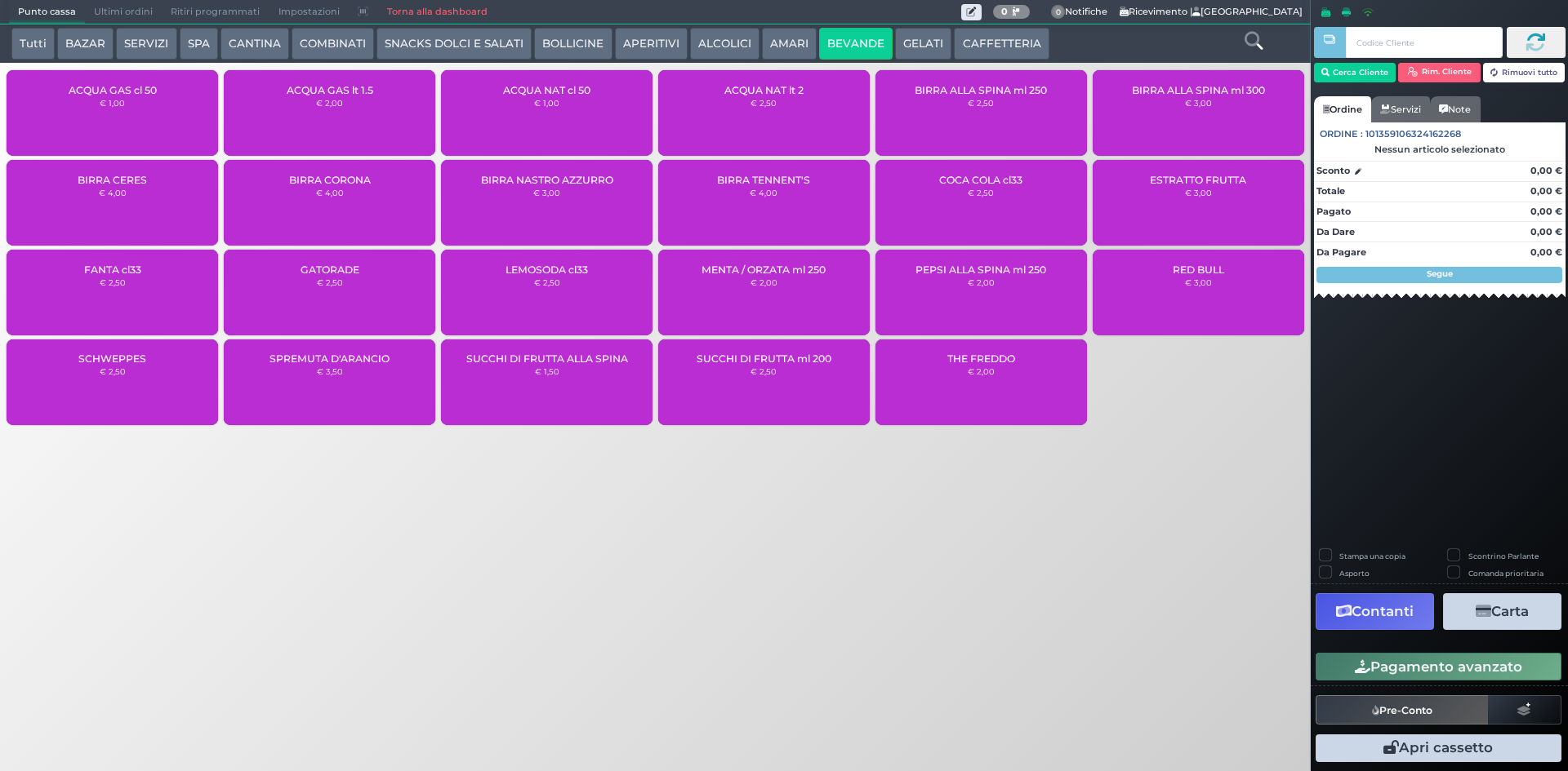
click at [579, 112] on div "ACQUA NAT cl 50 € 1,00" at bounding box center [546, 113] width 212 height 86
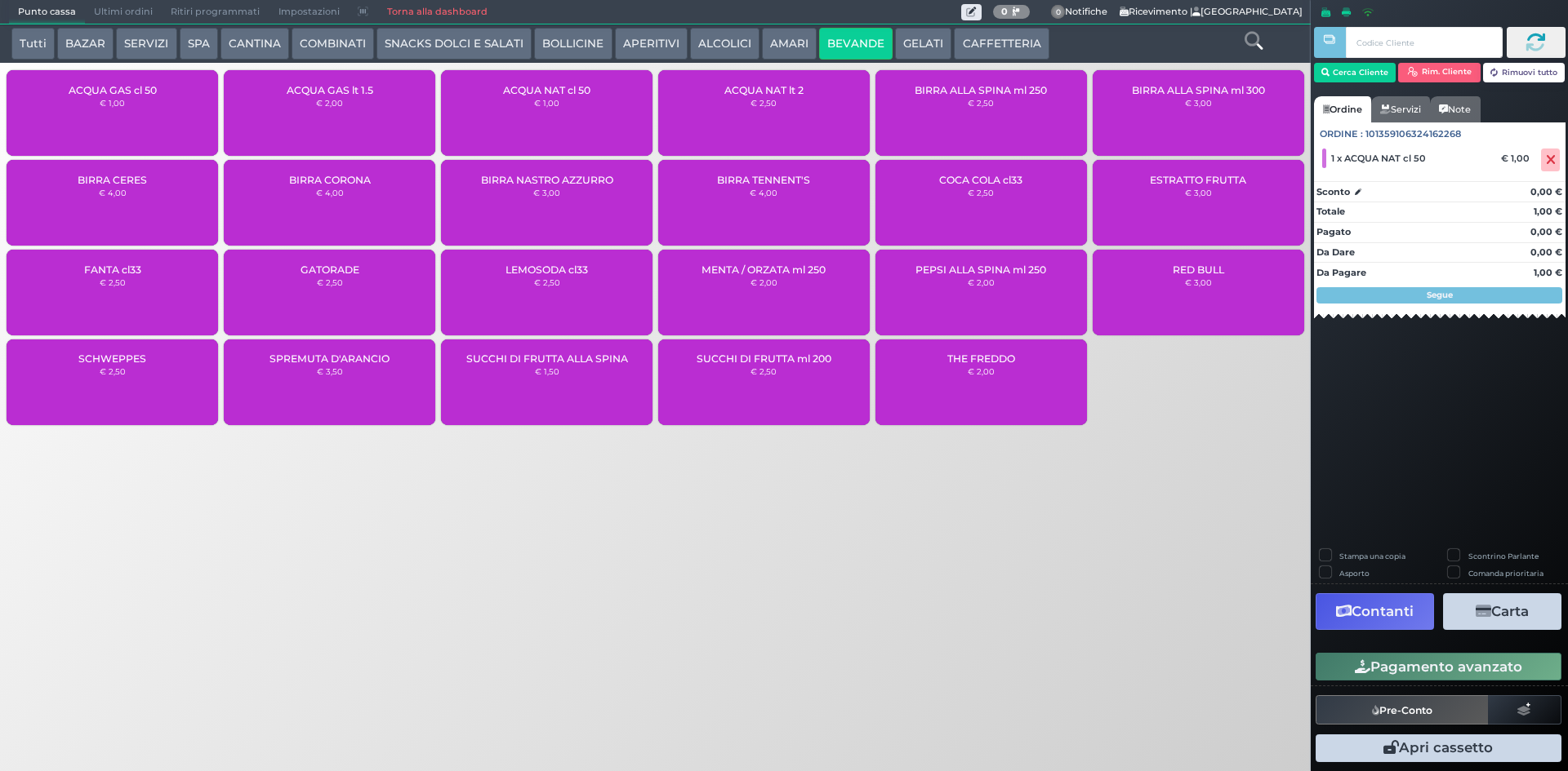
click at [1463, 658] on button "Pagamento avanzato" at bounding box center [1438, 667] width 245 height 28
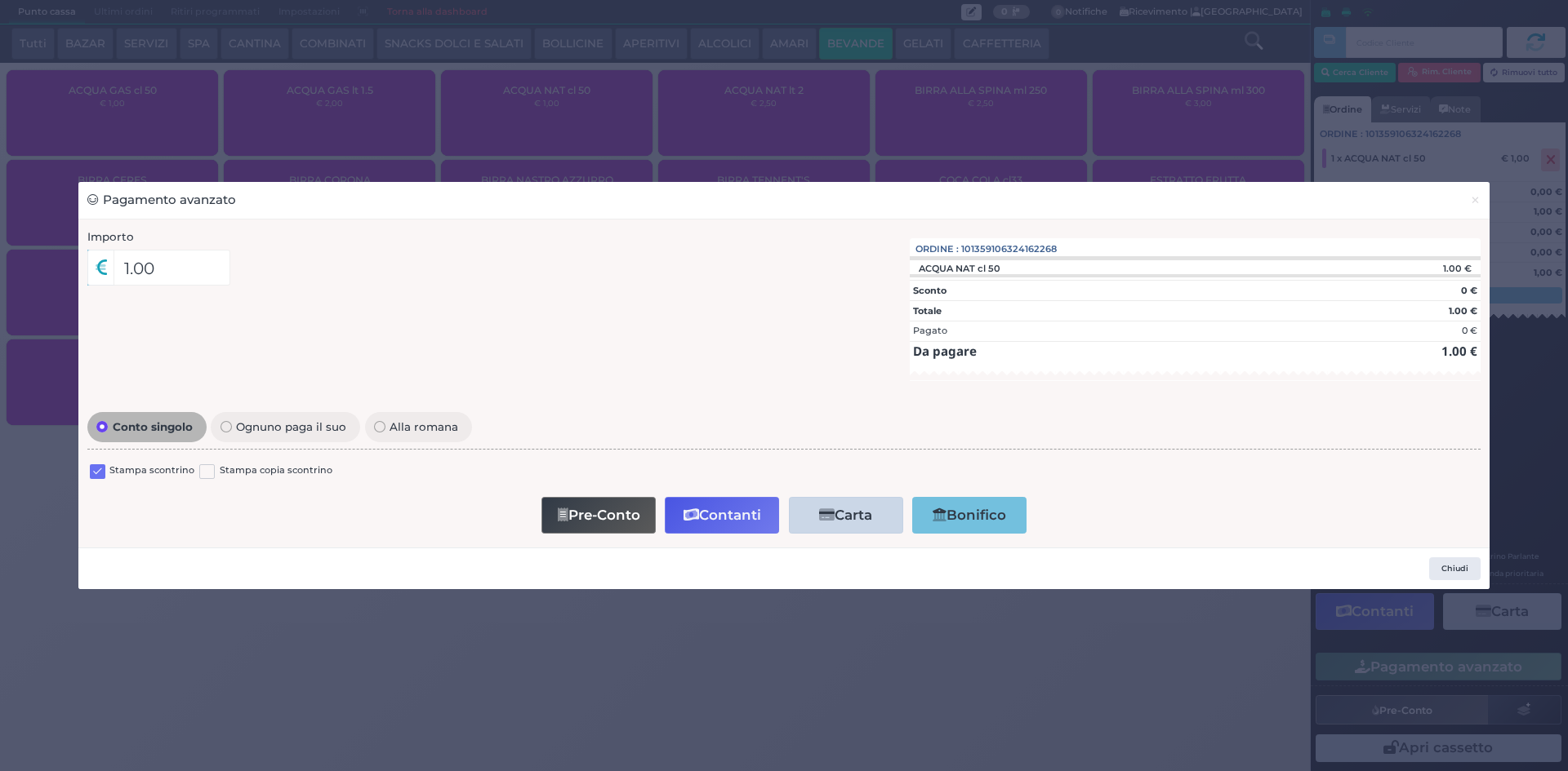
click at [99, 476] on label at bounding box center [98, 472] width 15 height 15
click at [0, 0] on input "checkbox" at bounding box center [0, 0] width 0 height 0
click at [745, 507] on button "Contanti" at bounding box center [721, 515] width 115 height 37
